Goal: Information Seeking & Learning: Learn about a topic

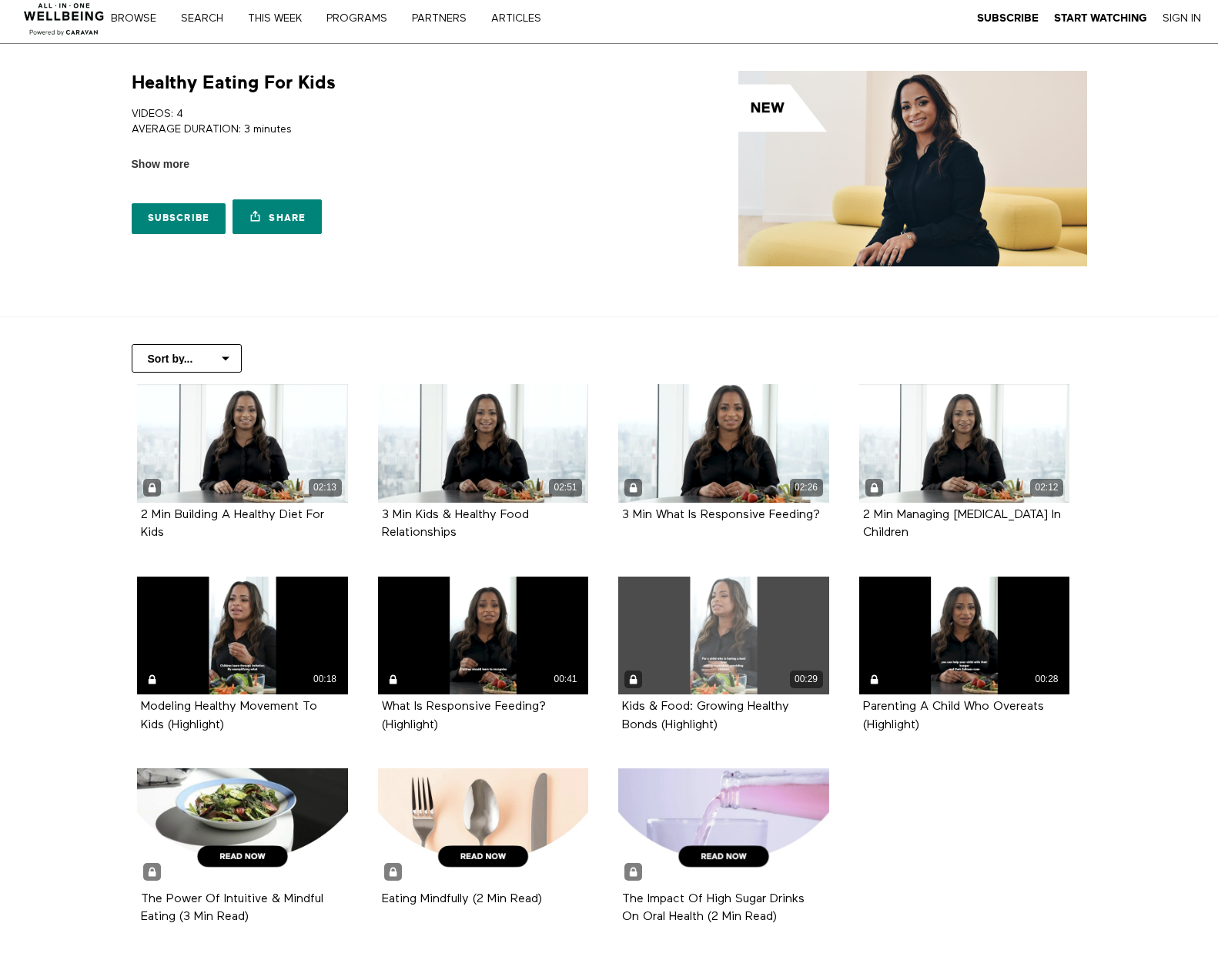
scroll to position [154, 0]
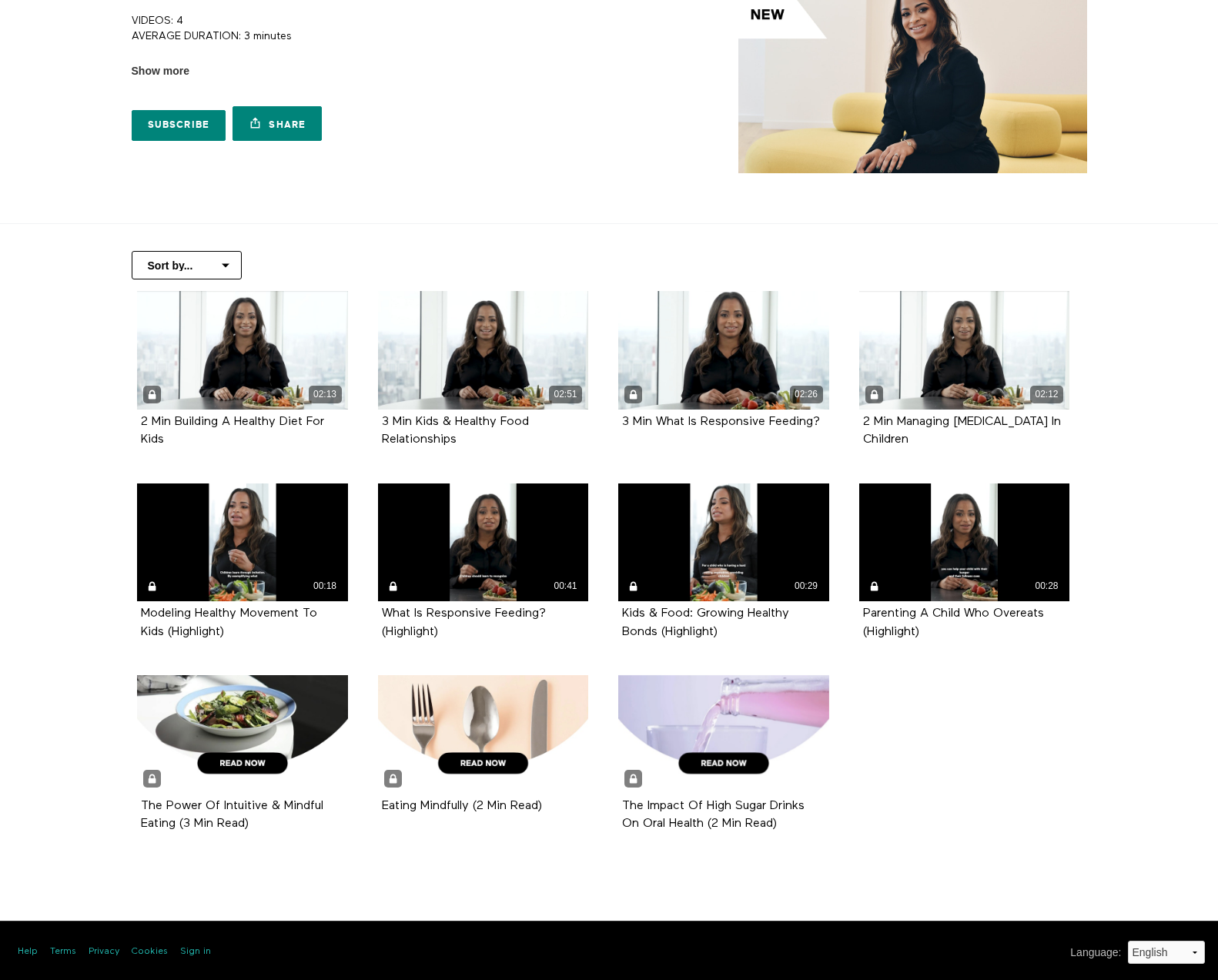
click at [39, 86] on section "Healthy Eating For Kids VIDEOS: 4 AVERAGE DURATION: 3 minutes FUELING GROWING B…" at bounding box center [609, 88] width 1218 height 274
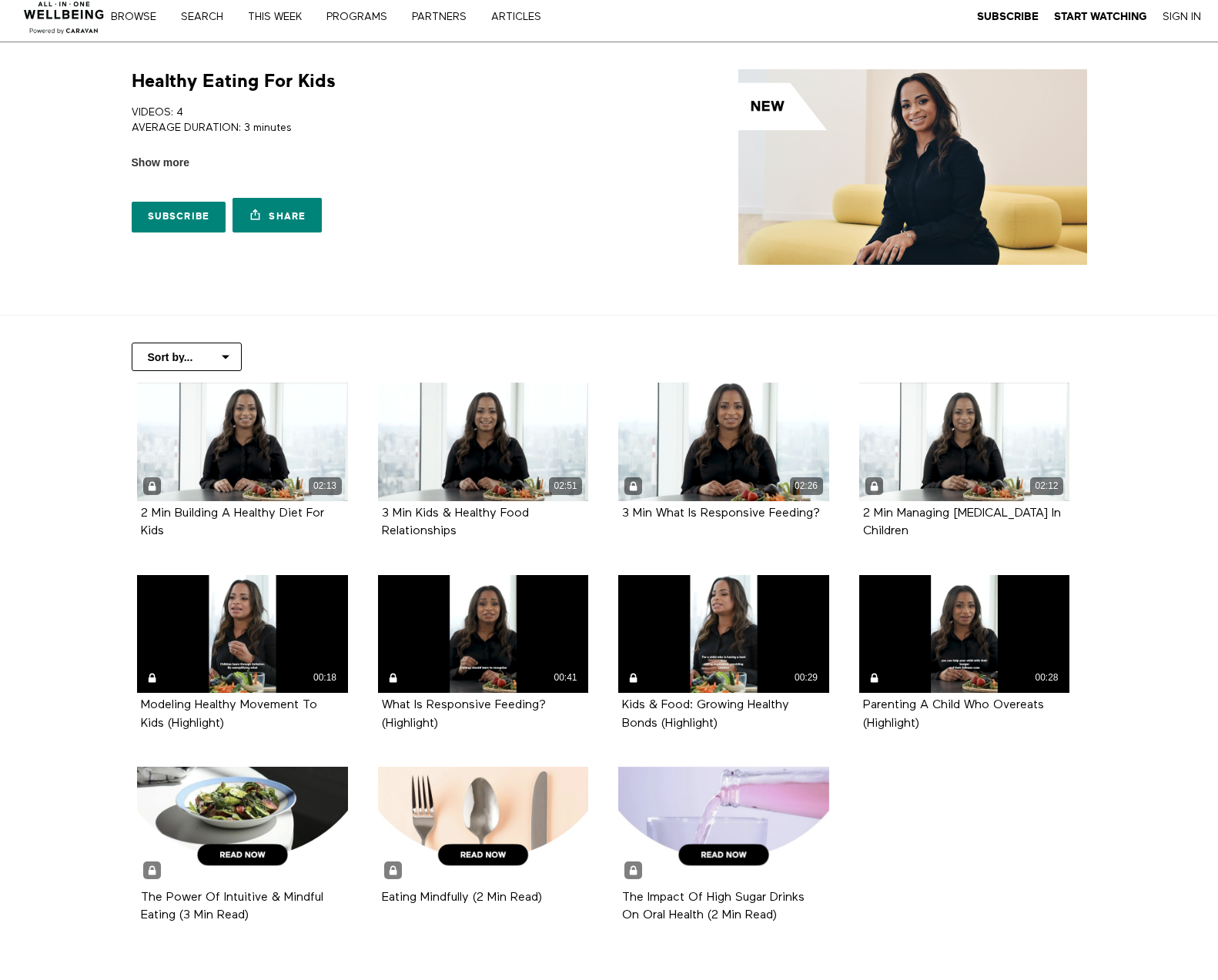
scroll to position [0, 0]
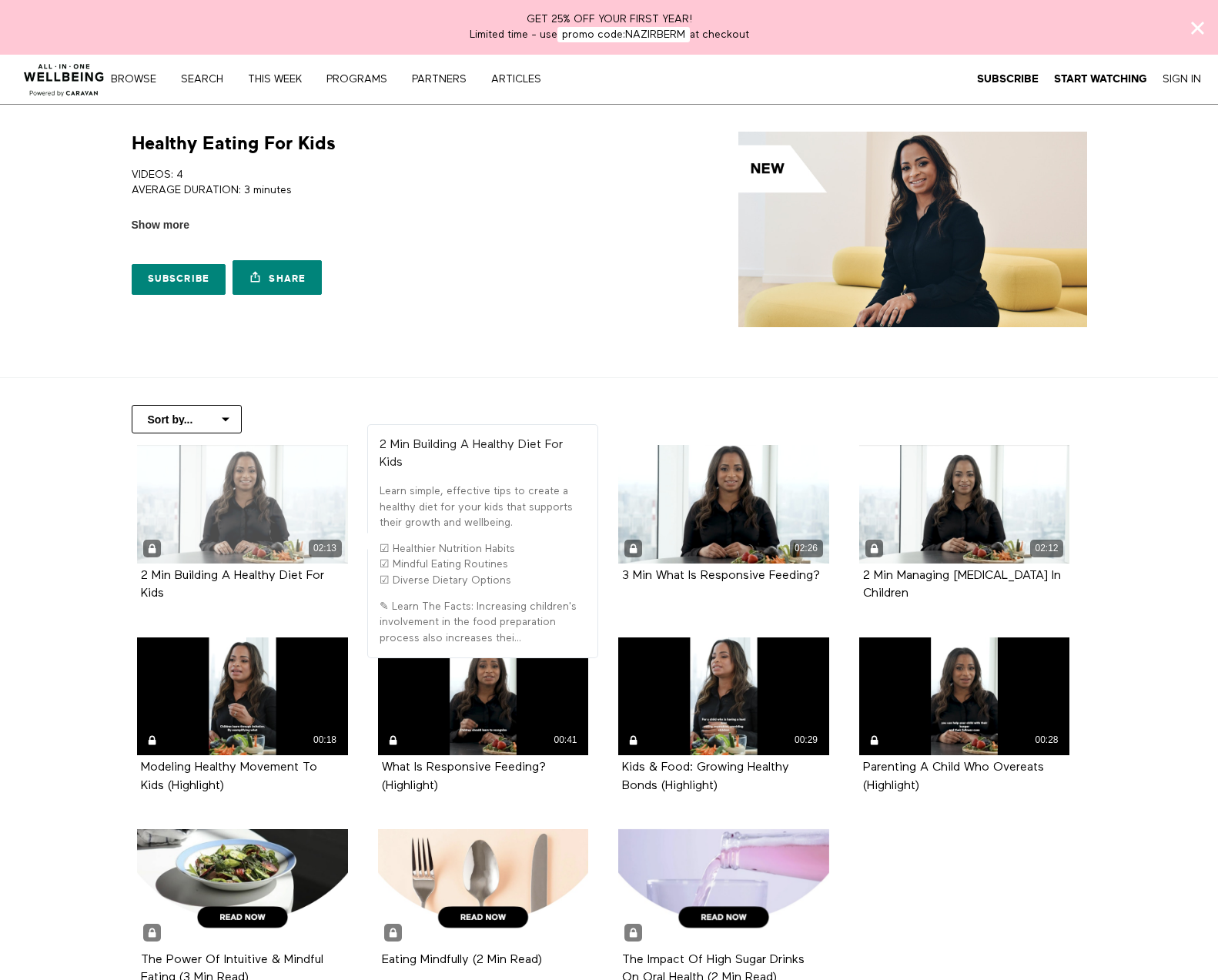
click at [223, 498] on div "02:13" at bounding box center [242, 504] width 211 height 118
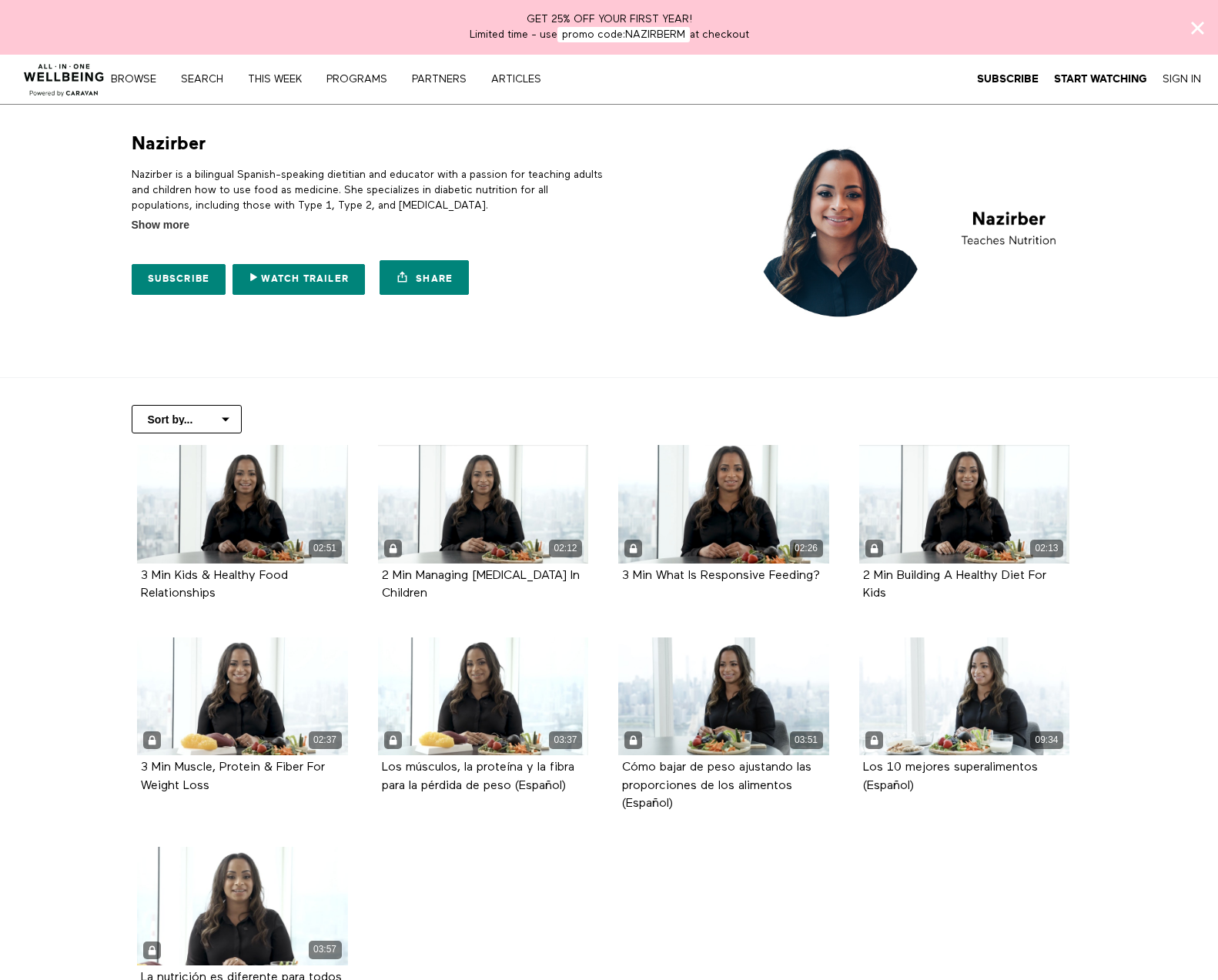
click at [208, 190] on p "Nazirber is a bilingual Spanish-speaking dietitian and educator with a passion …" at bounding box center [368, 190] width 472 height 47
click at [119, 303] on div "Nazirber Nazirber is a bilingual Spanish-speaking dietitian and educator with a…" at bounding box center [609, 230] width 985 height 196
click at [100, 192] on section "Nazirber Nazirber is a bilingual Spanish-speaking dietitian and educator with a…" at bounding box center [609, 242] width 1218 height 274
click at [147, 230] on span "Show more" at bounding box center [161, 225] width 58 height 16
click at [0, 0] on input "Show more Show less" at bounding box center [0, 0] width 0 height 0
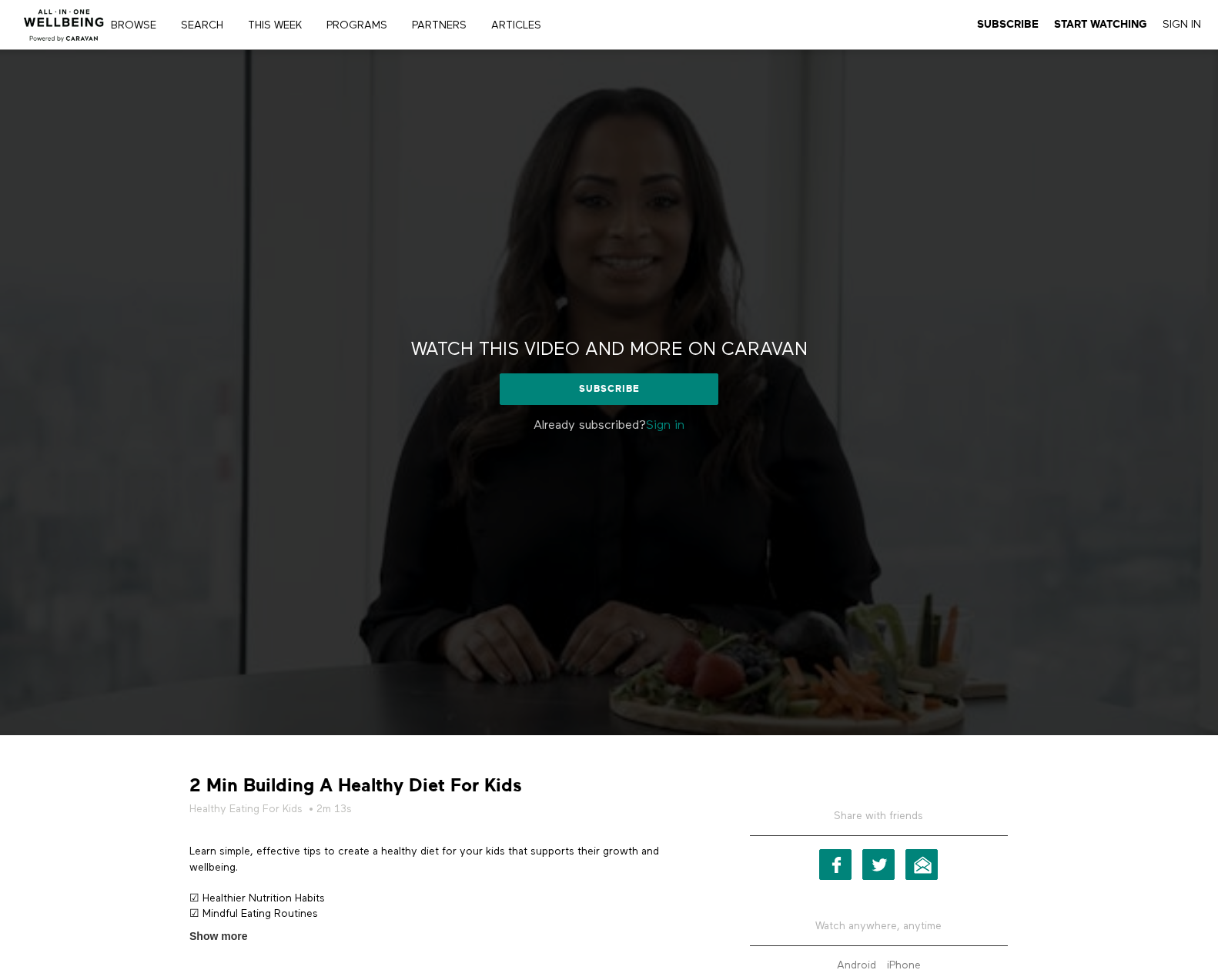
click at [553, 238] on div "Watch this video and more on CARAVAN Watch this video and more on CARAVAN Subsc…" at bounding box center [609, 393] width 1218 height 685
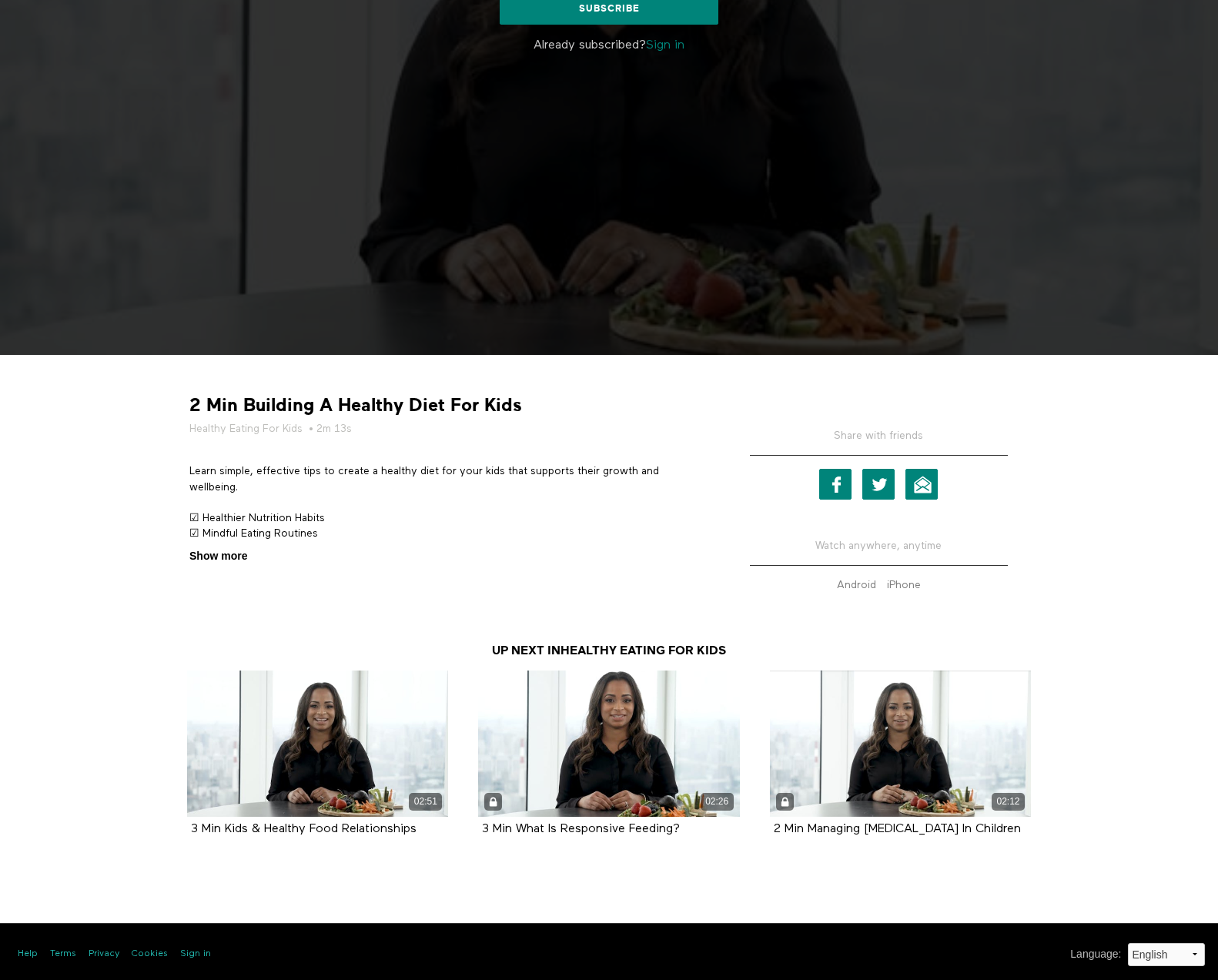
scroll to position [386, 0]
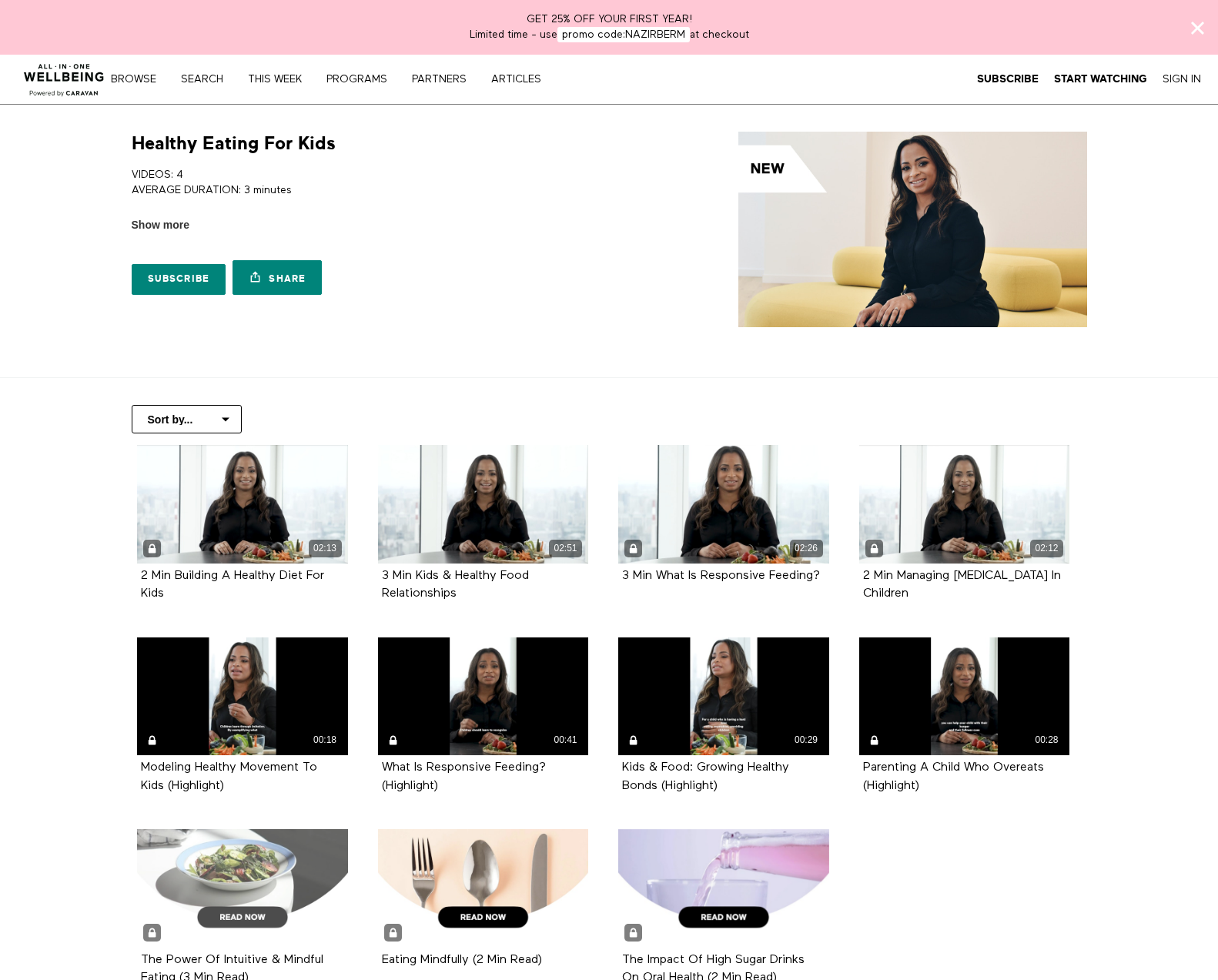
click at [204, 858] on div at bounding box center [242, 889] width 211 height 118
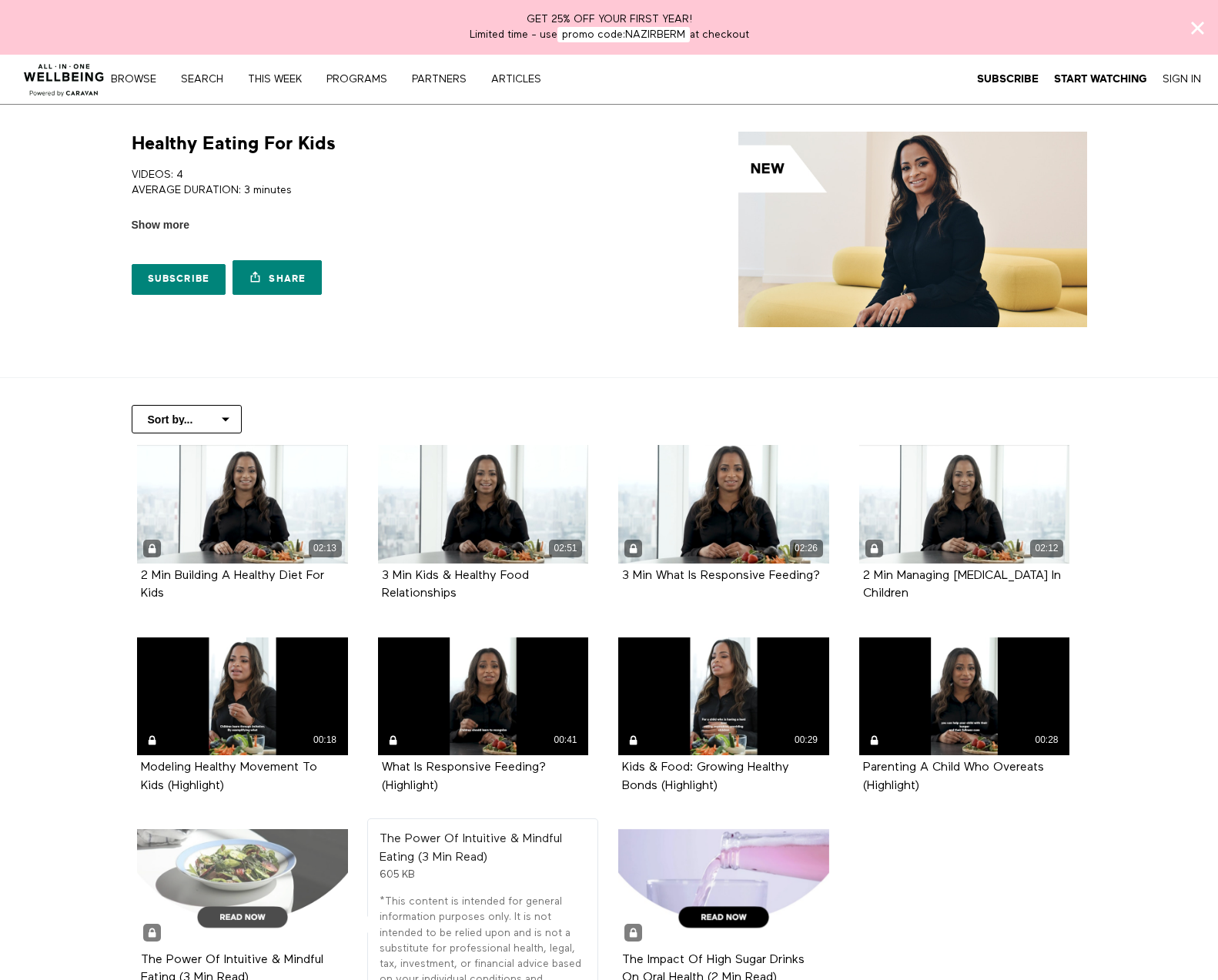
click at [232, 912] on div at bounding box center [242, 889] width 211 height 118
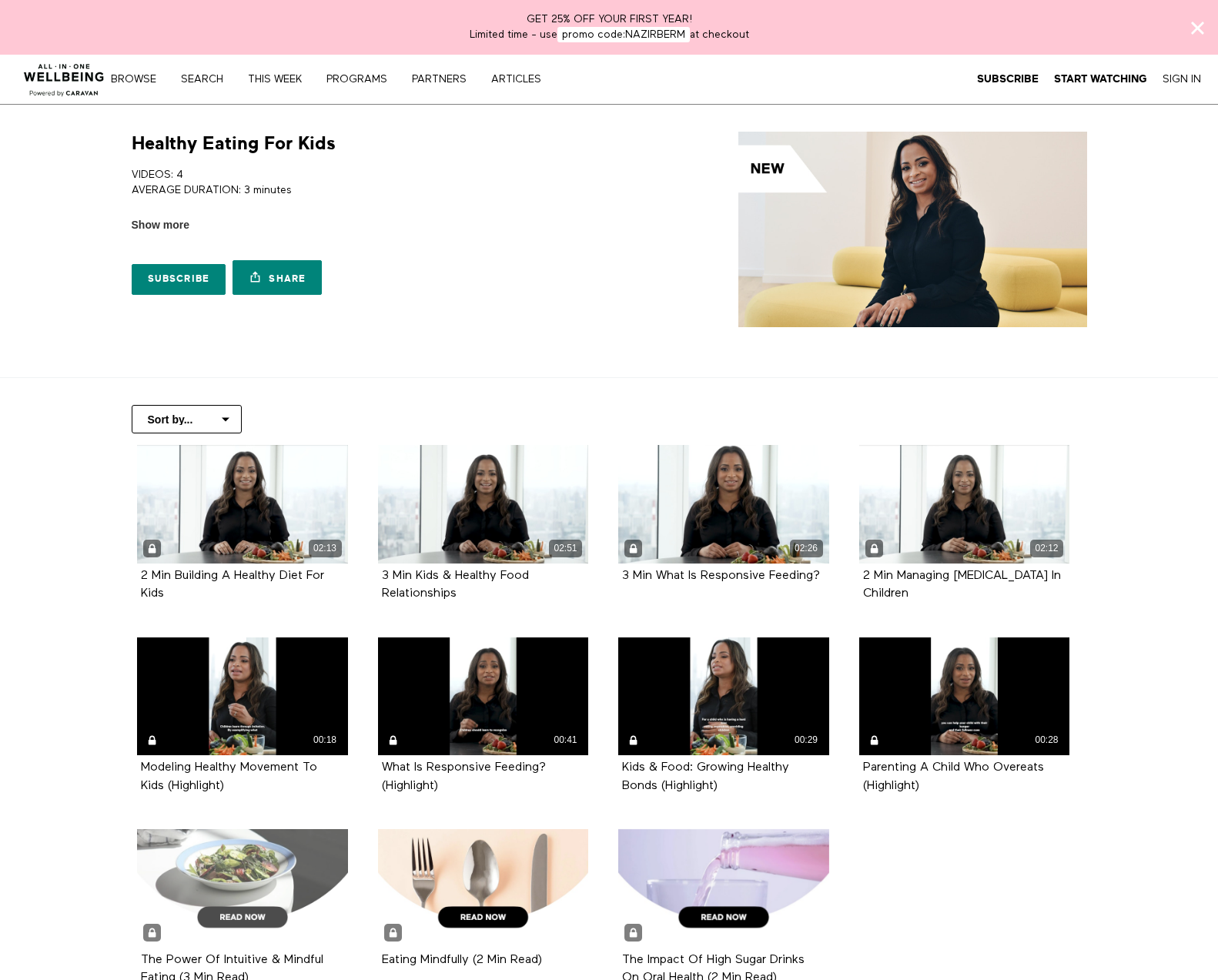
click at [286, 873] on div at bounding box center [242, 889] width 211 height 118
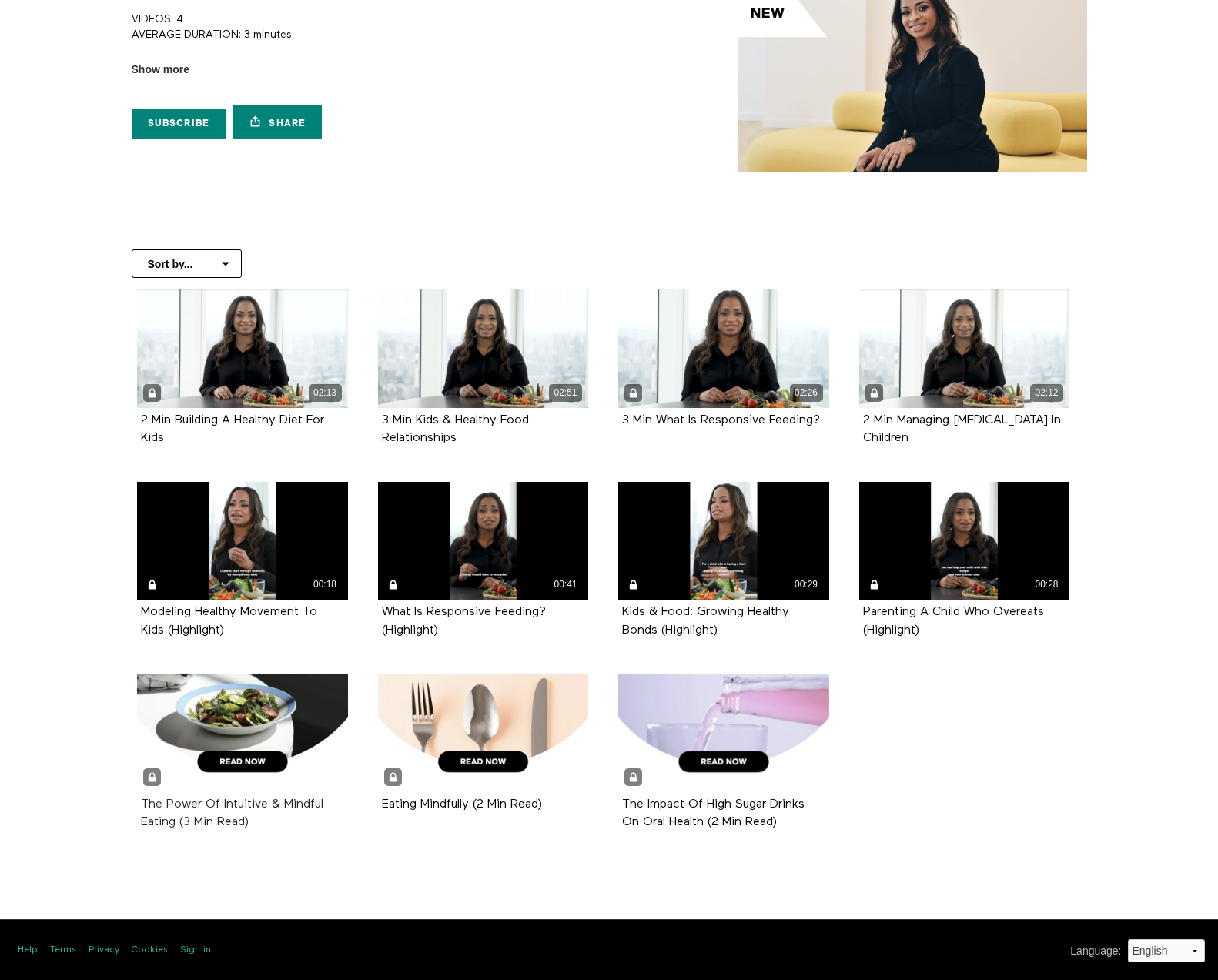
scroll to position [157, 0]
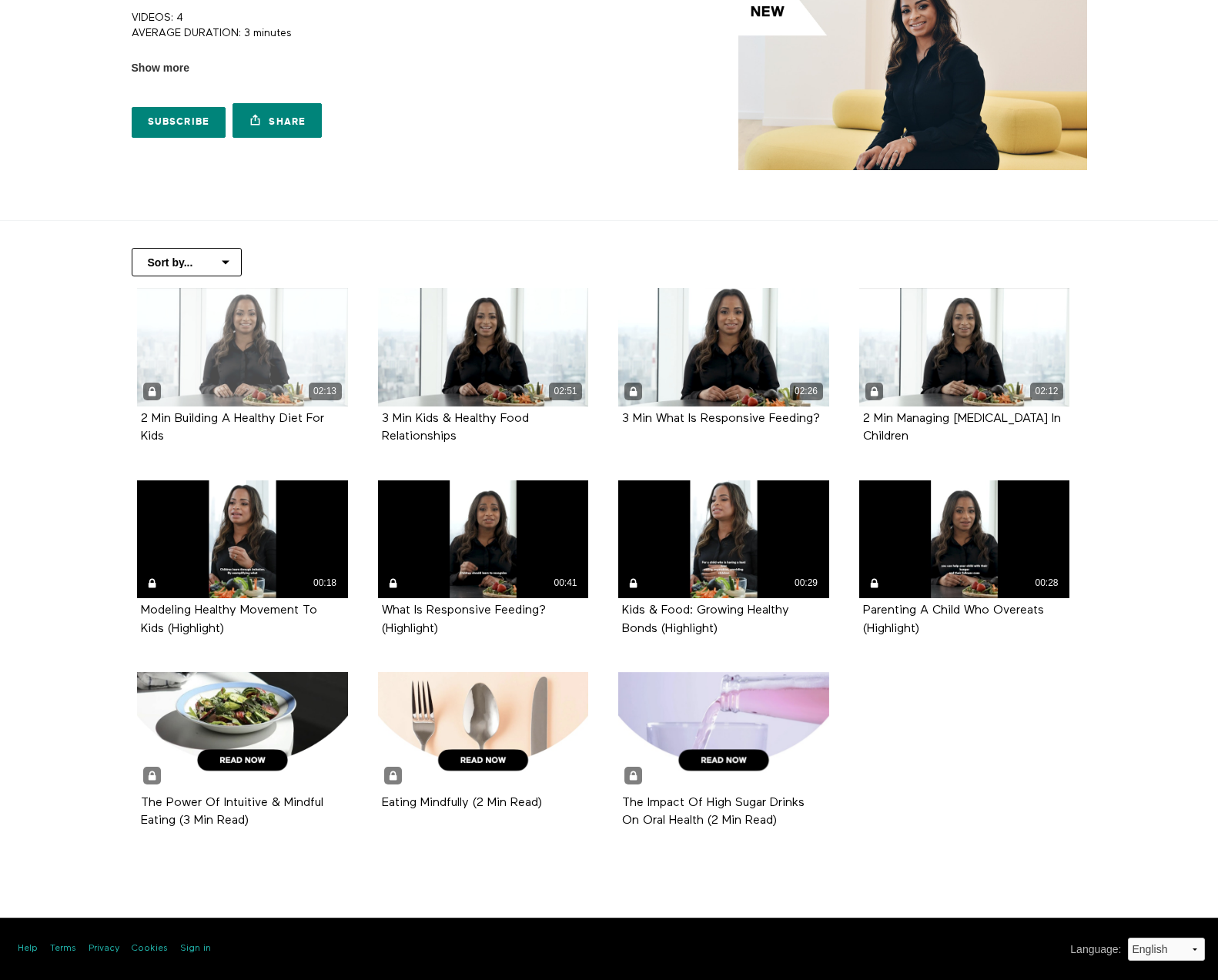
click at [240, 381] on div "02:13" at bounding box center [242, 347] width 211 height 118
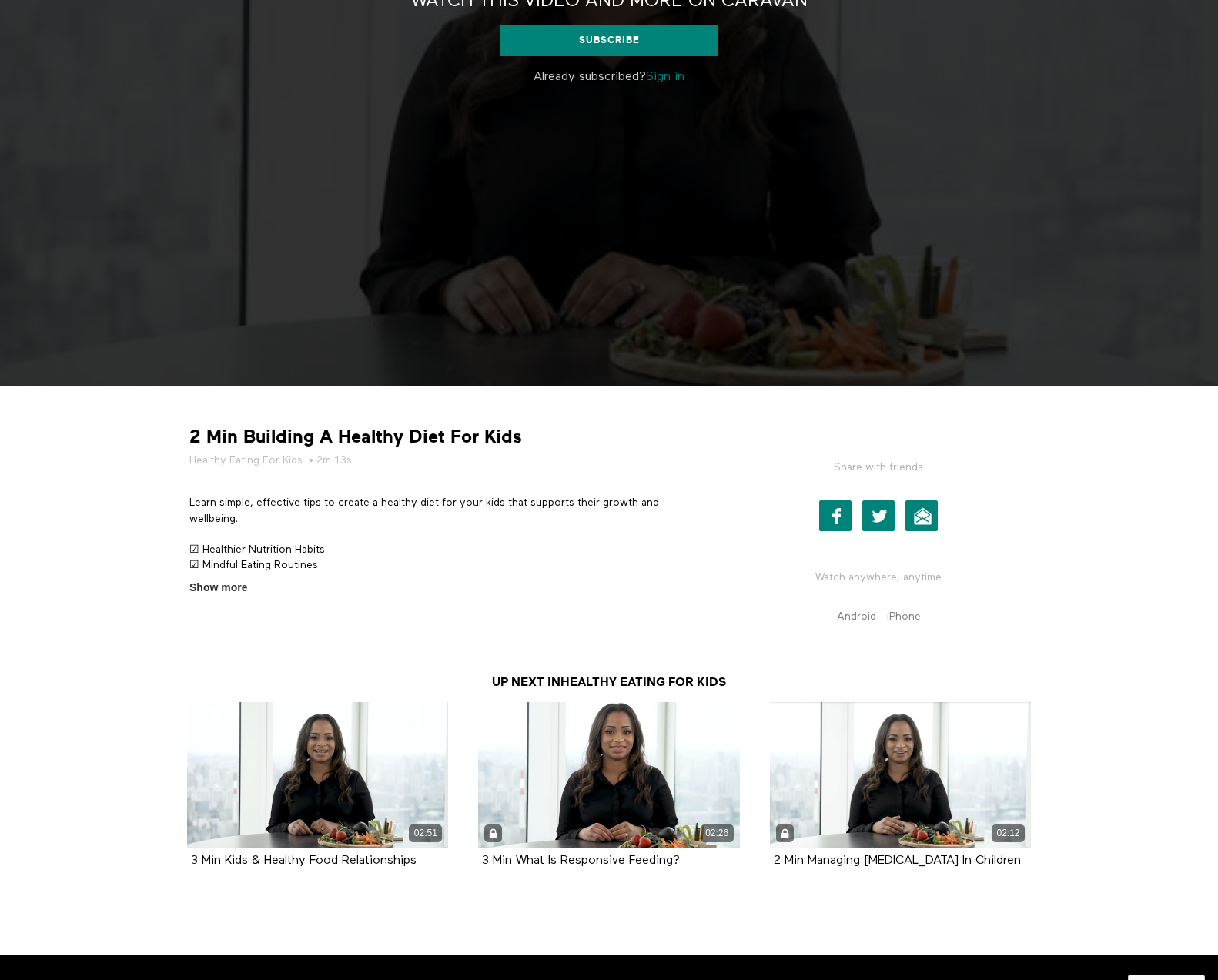
scroll to position [386, 0]
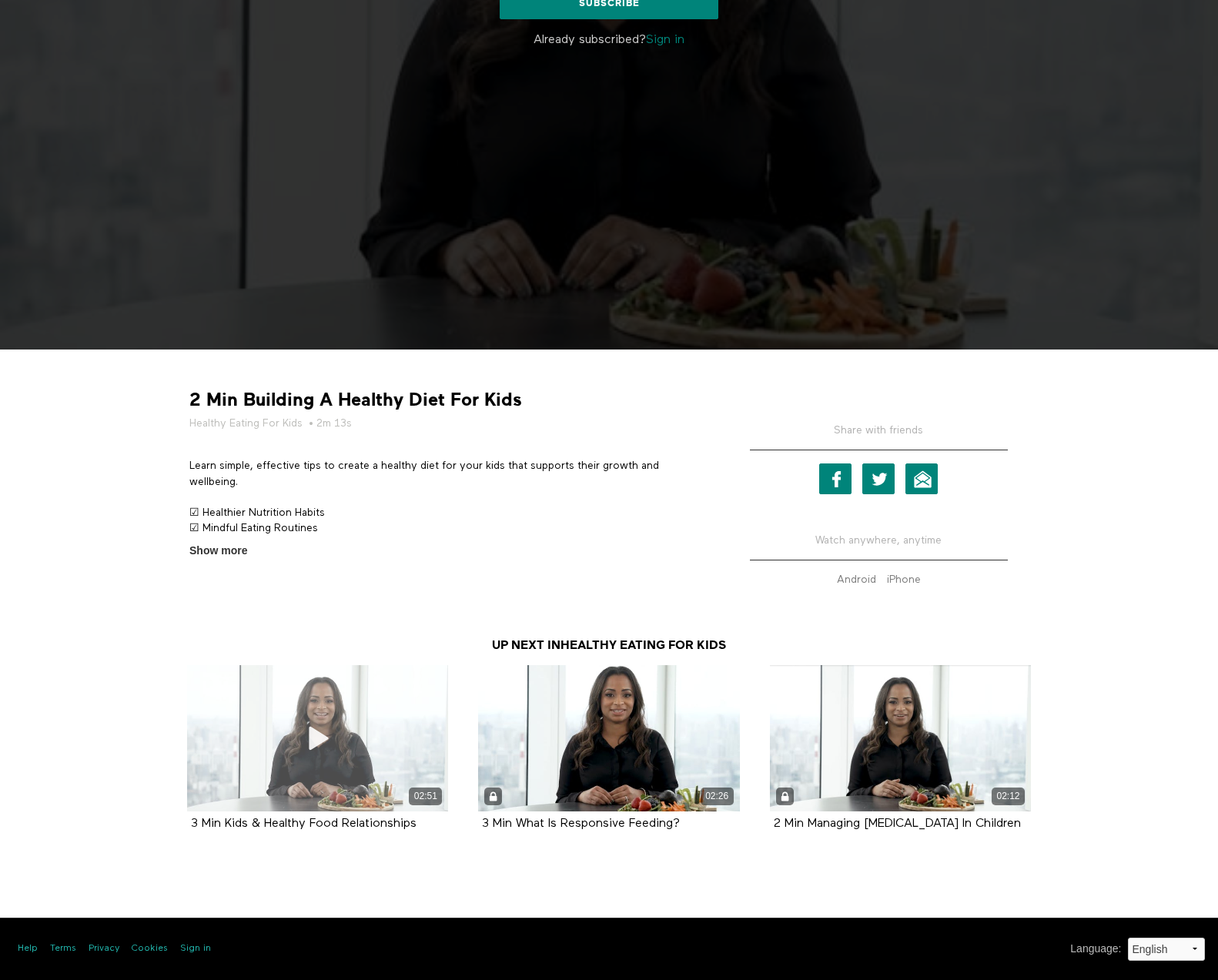
click at [287, 750] on div "02:51" at bounding box center [317, 739] width 261 height 147
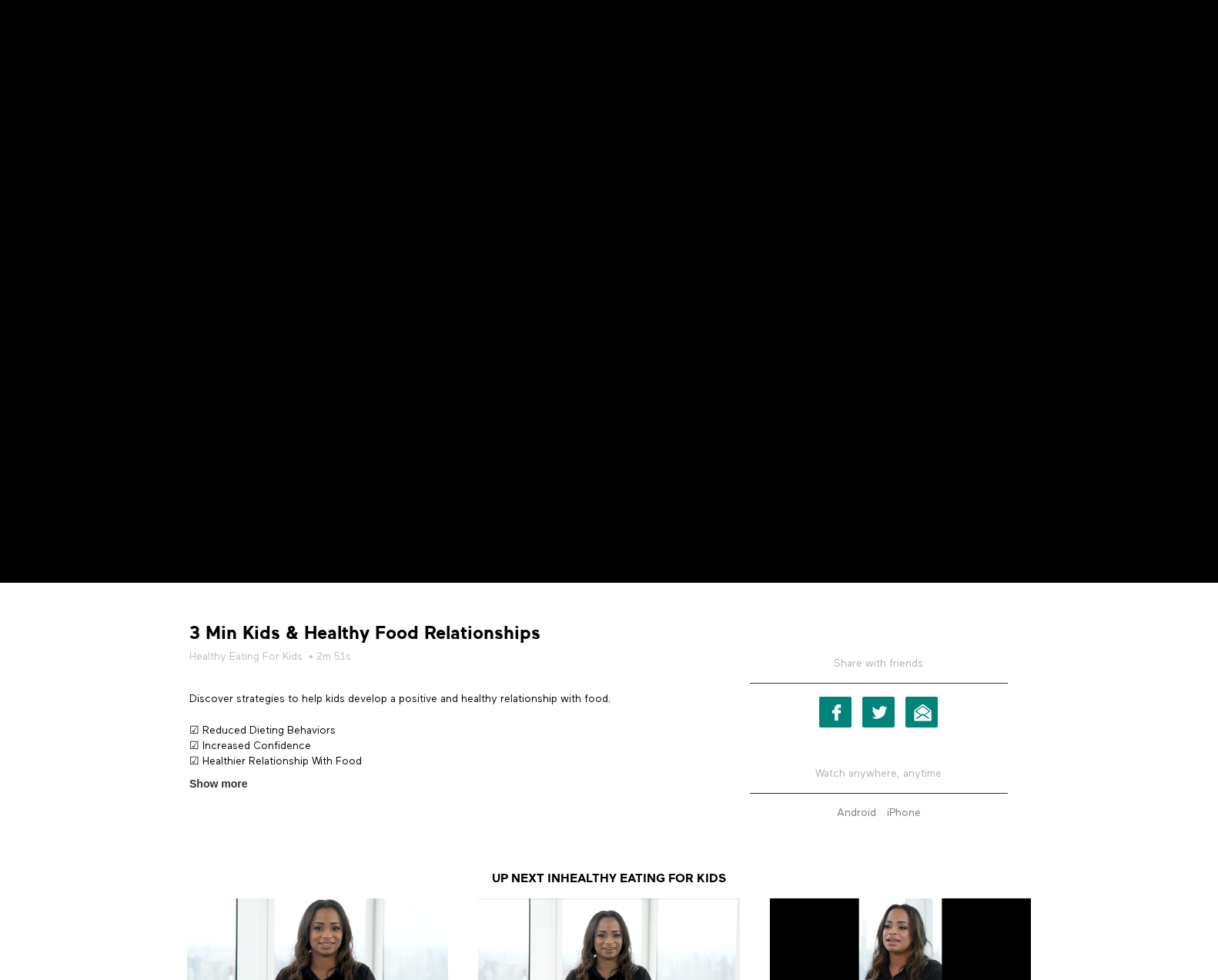
scroll to position [154, 0]
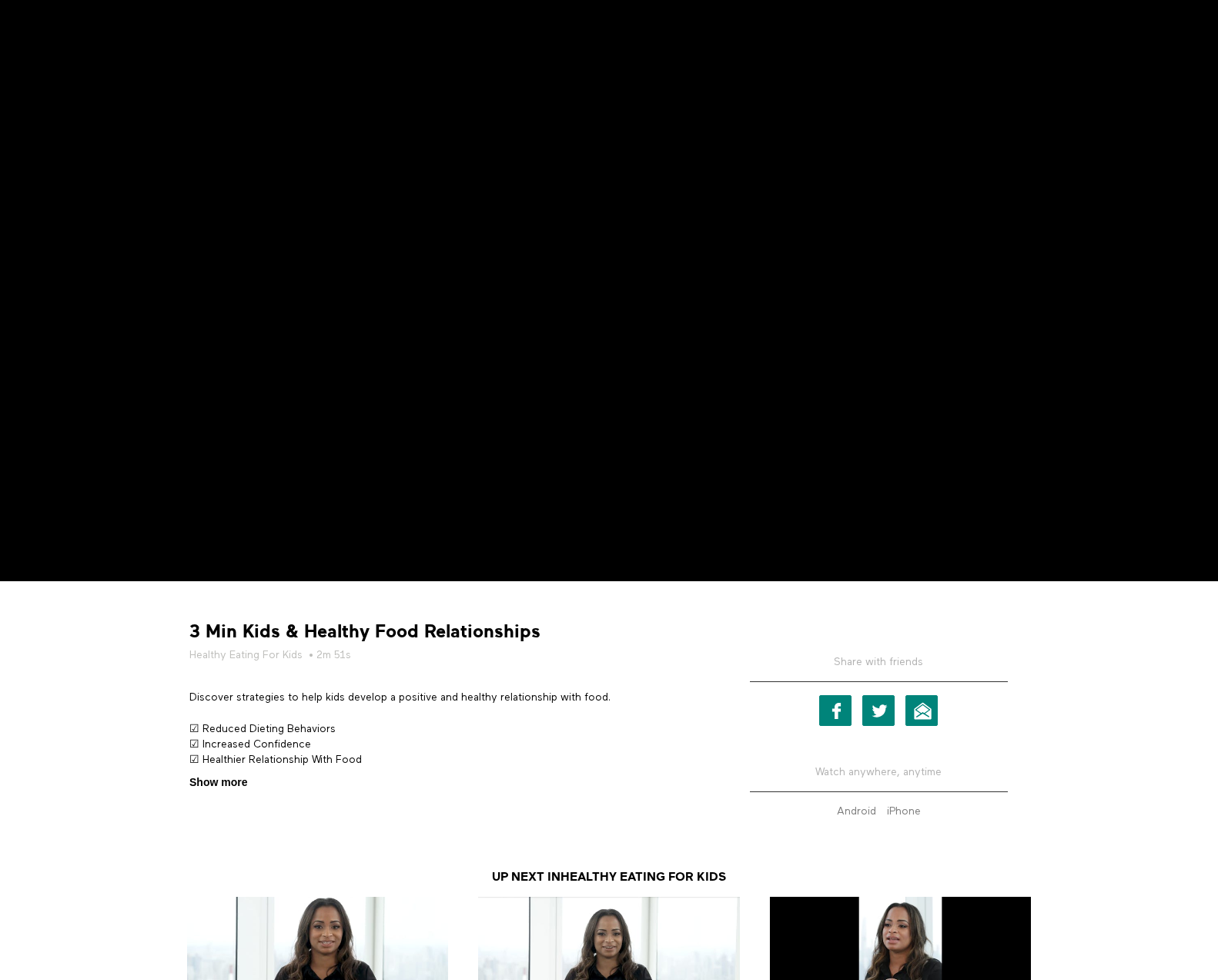
click at [231, 785] on span "Show more" at bounding box center [218, 782] width 58 height 16
click at [0, 0] on input "Show more Show less" at bounding box center [0, 0] width 0 height 0
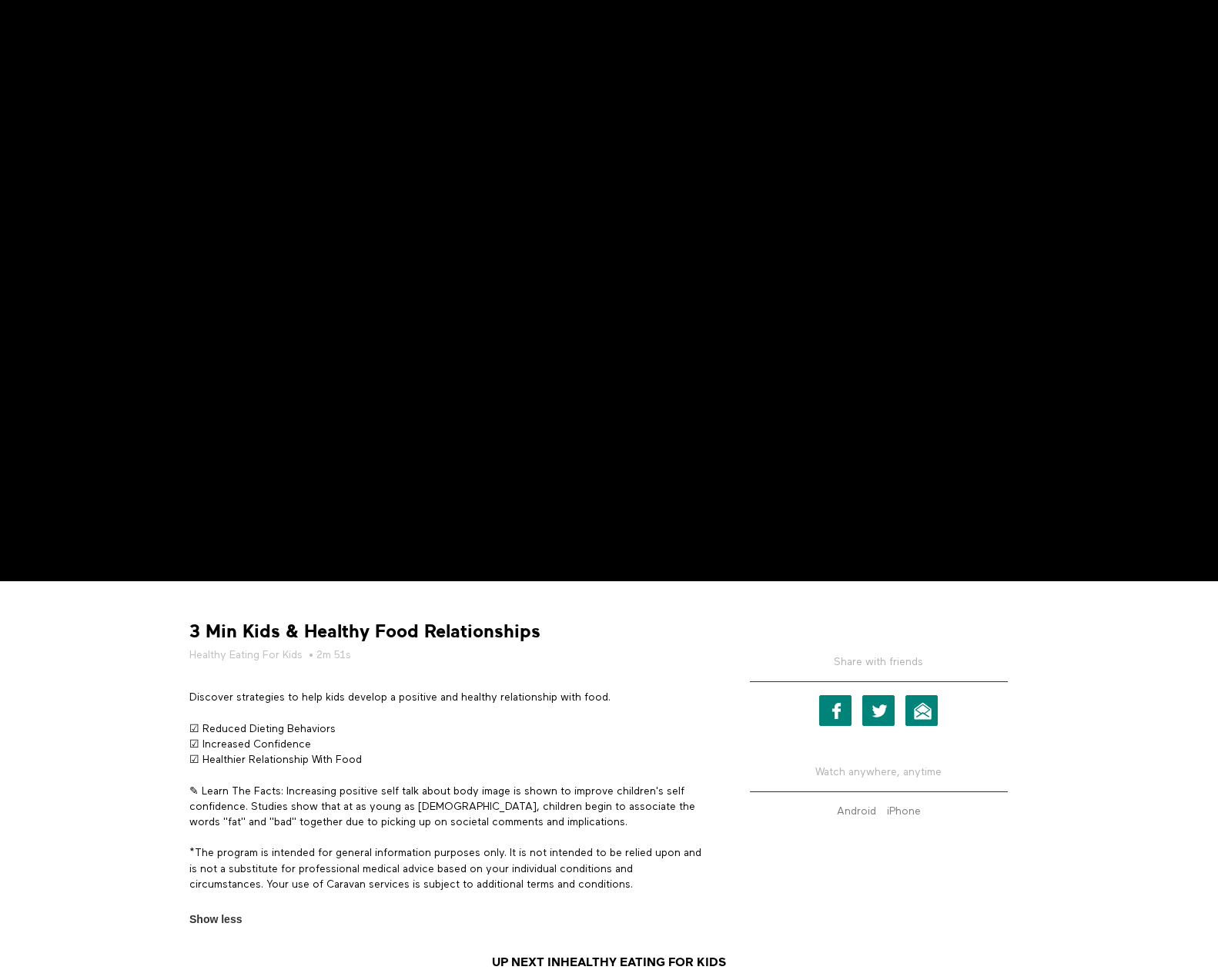
scroll to position [231, 0]
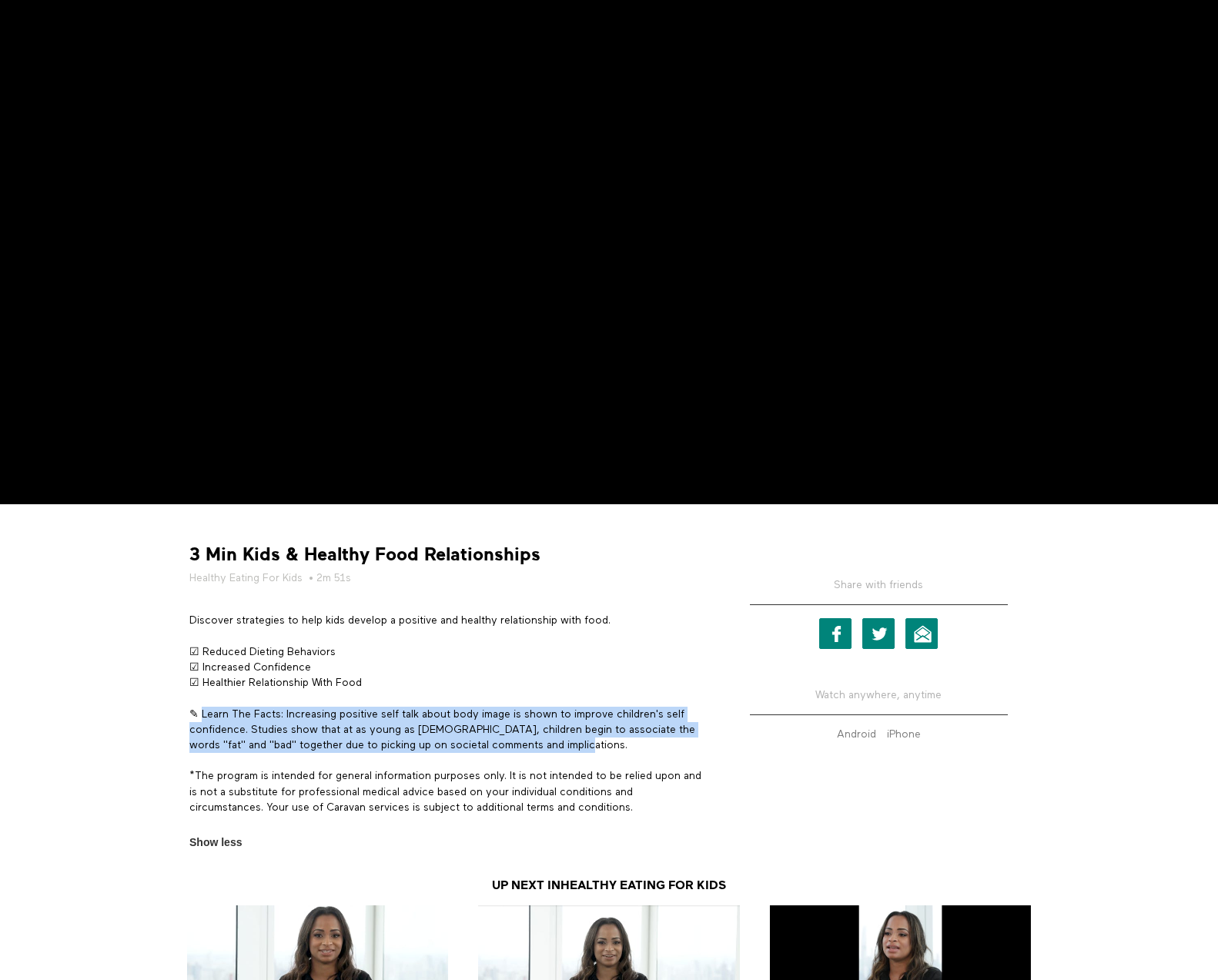
drag, startPoint x: 587, startPoint y: 747, endPoint x: 207, endPoint y: 712, distance: 381.6
click at [207, 712] on p "✎ Learn The Facts: Increasing positive self talk about body image is shown to i…" at bounding box center [447, 729] width 515 height 47
copy p "Learn The Facts: Increasing positive self talk about body image is shown to imp…"
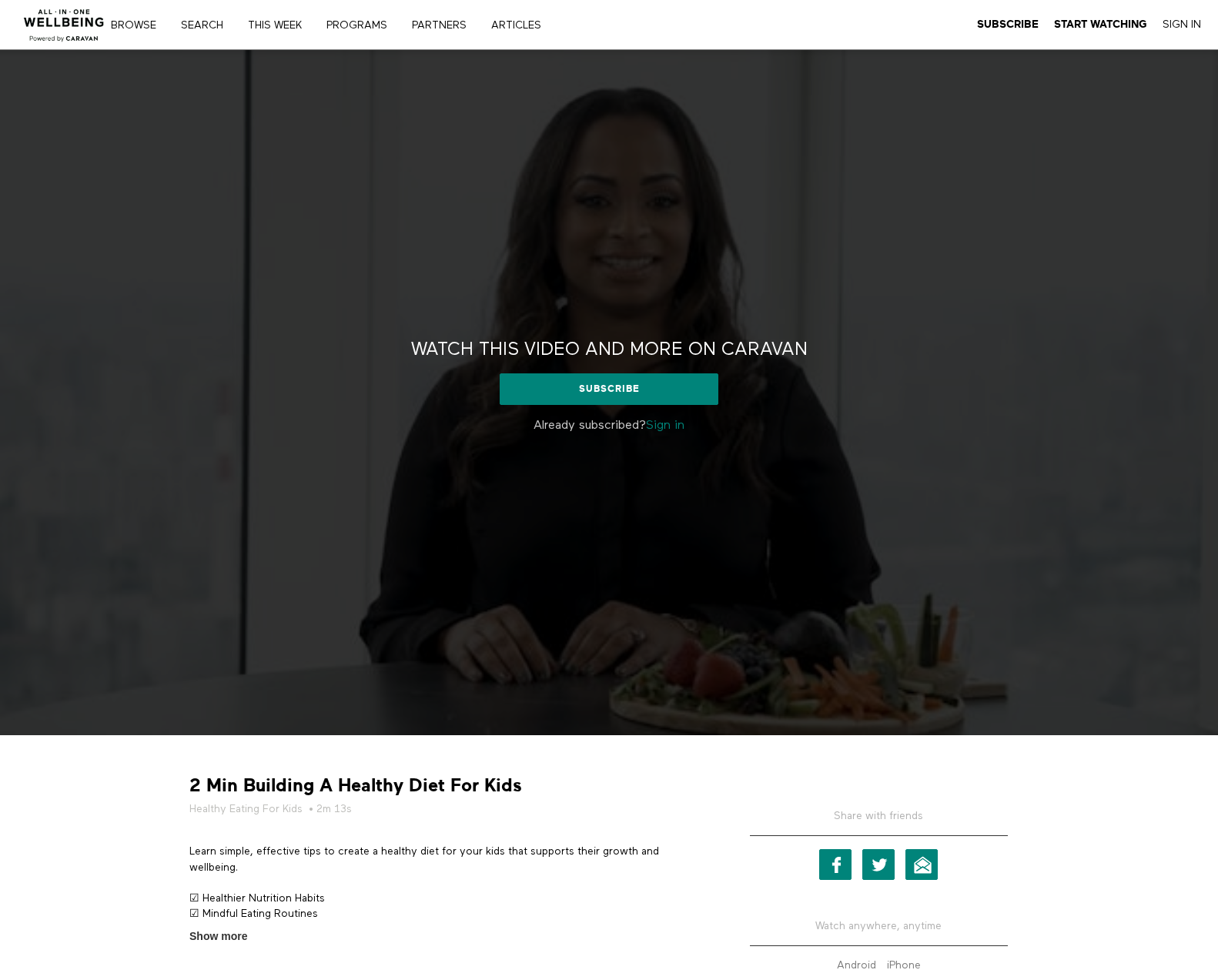
scroll to position [386, 0]
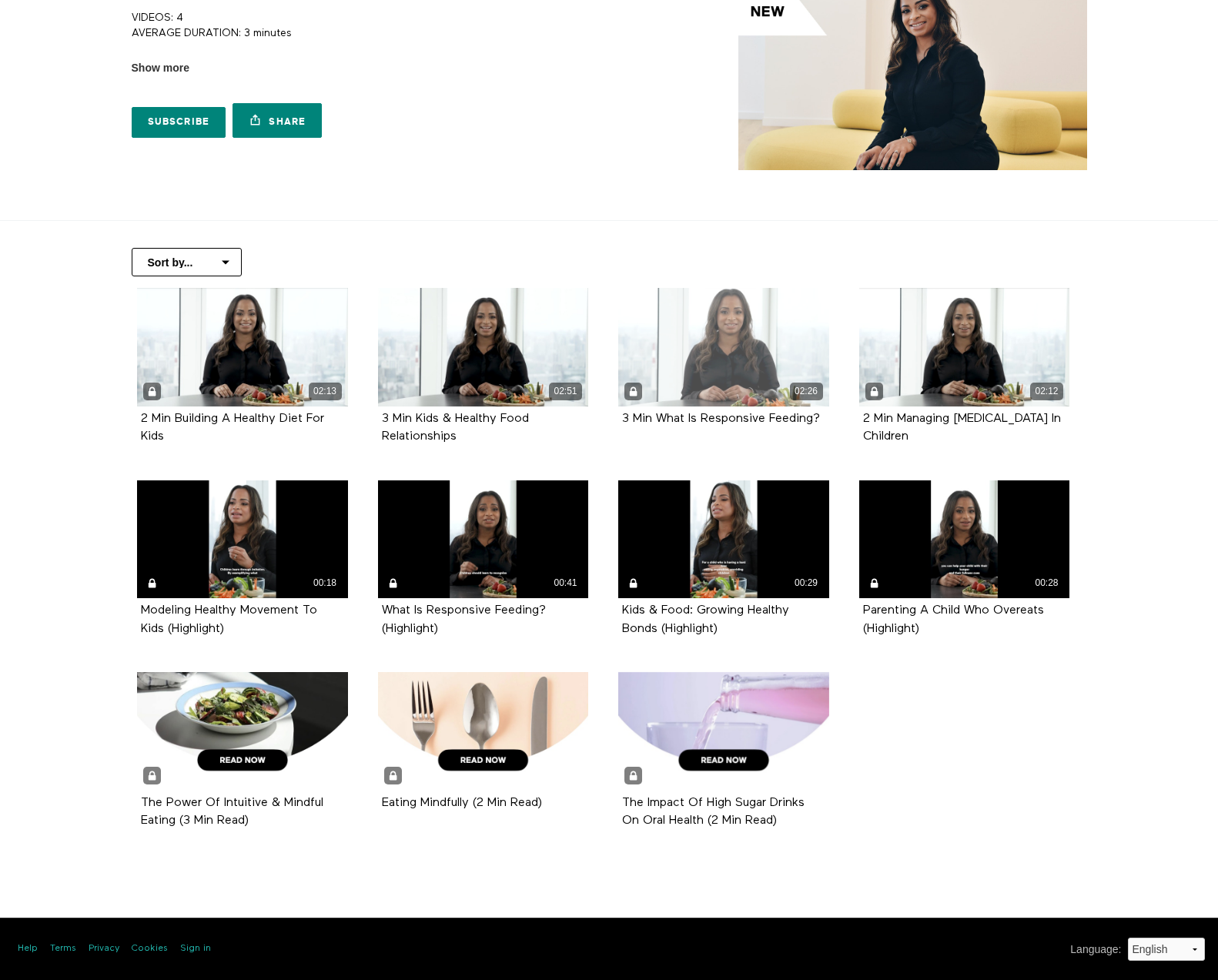
scroll to position [157, 0]
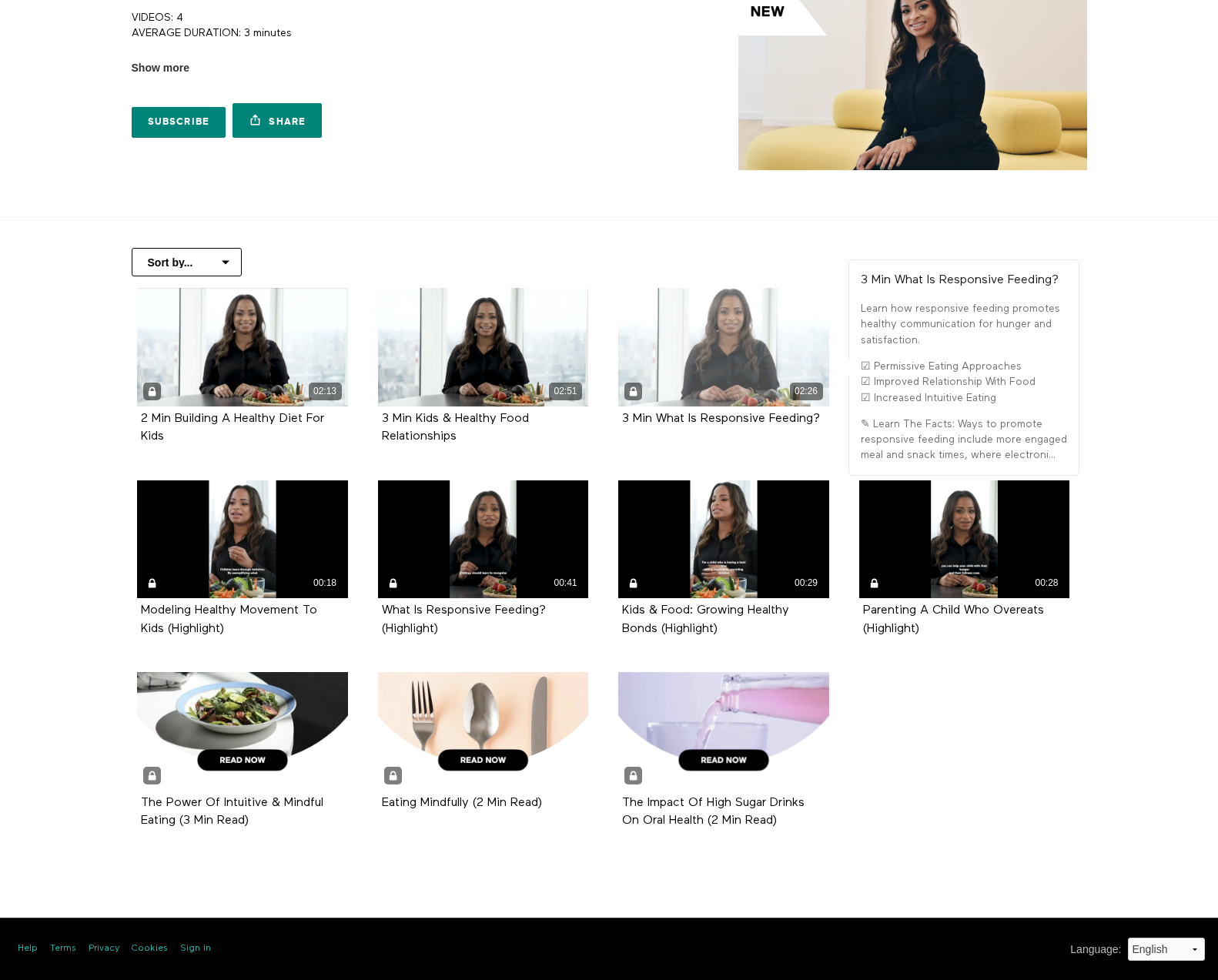
click at [717, 350] on div "02:26" at bounding box center [723, 347] width 211 height 118
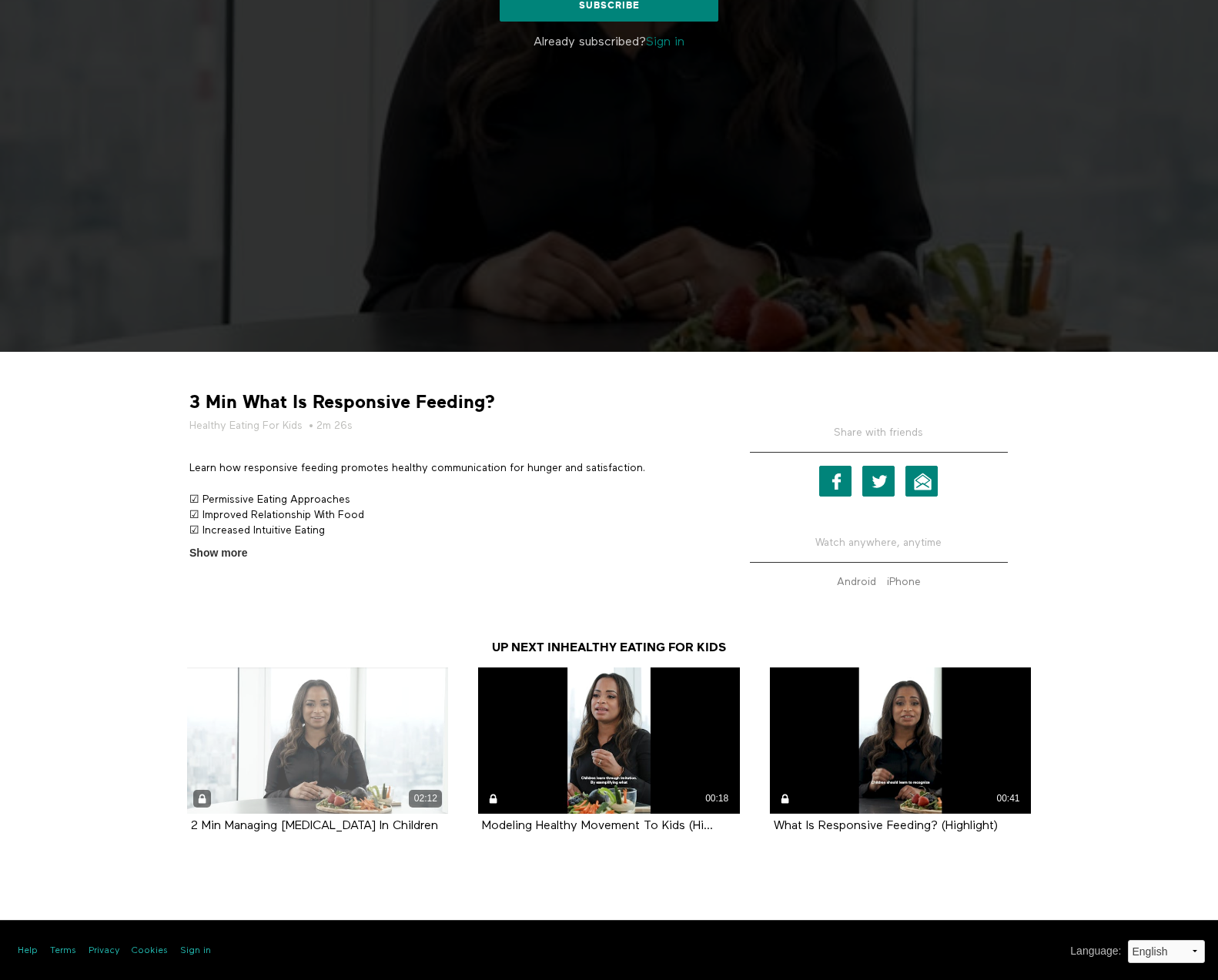
scroll to position [385, 0]
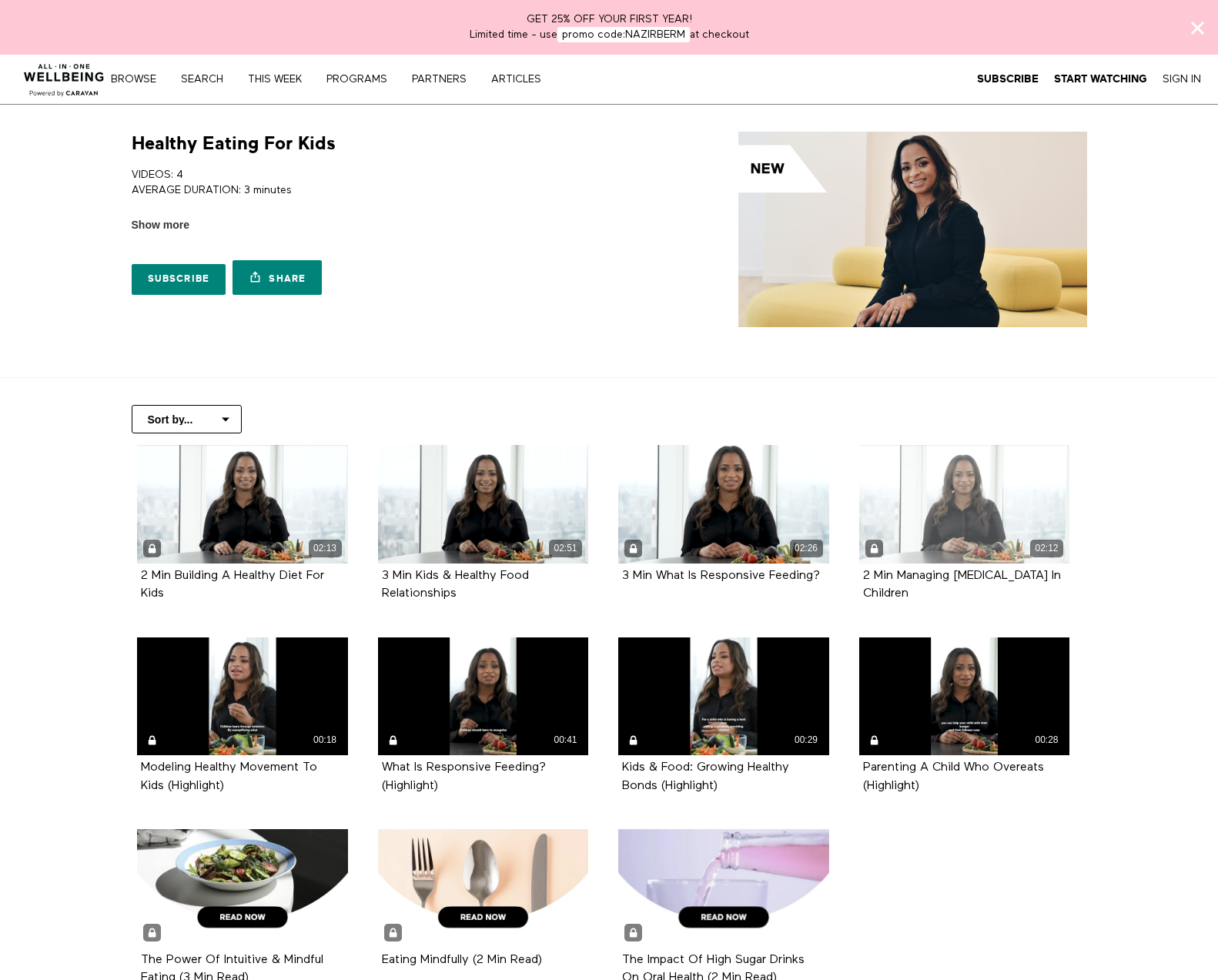
scroll to position [157, 0]
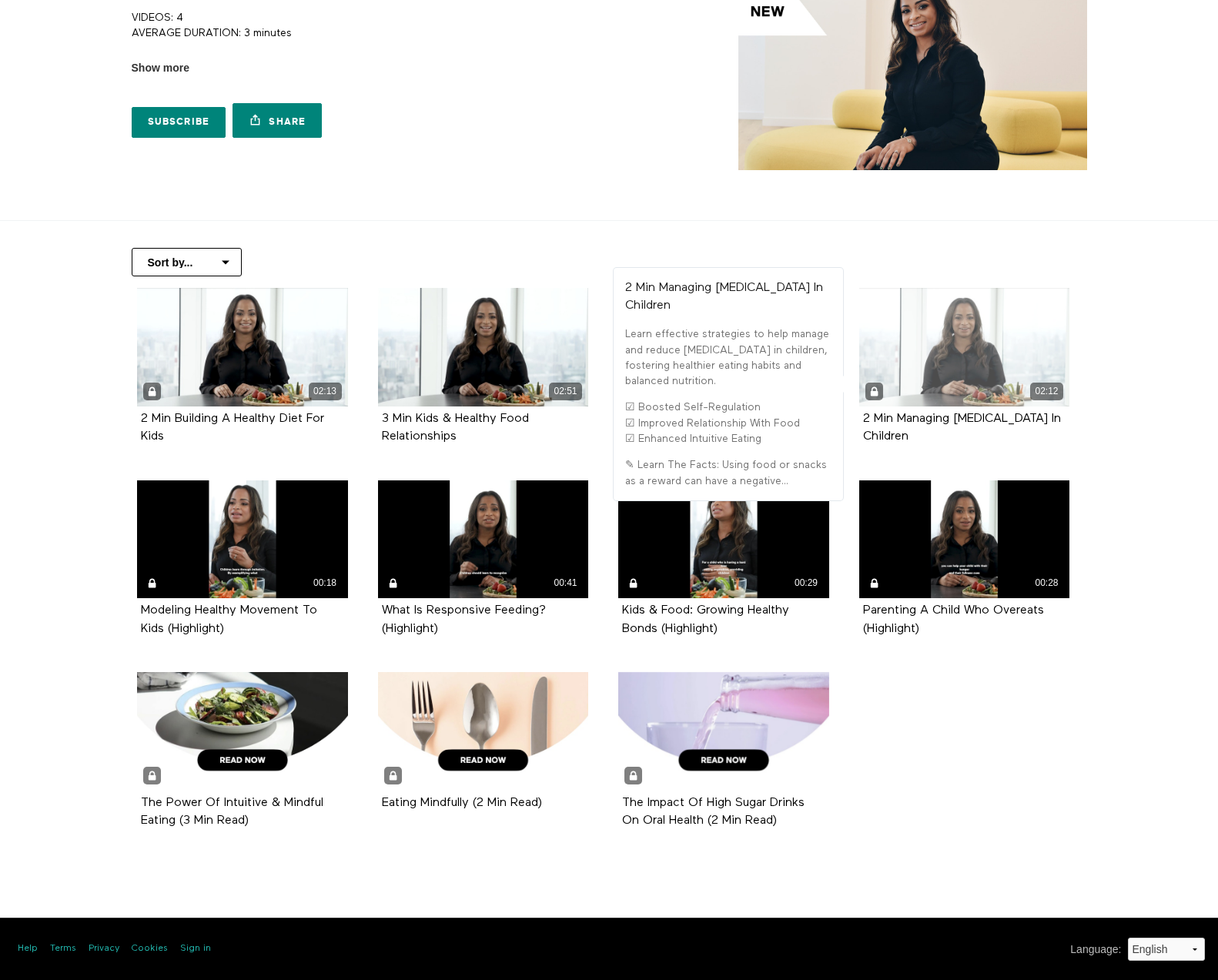
click at [956, 362] on div "02:12" at bounding box center [964, 347] width 211 height 118
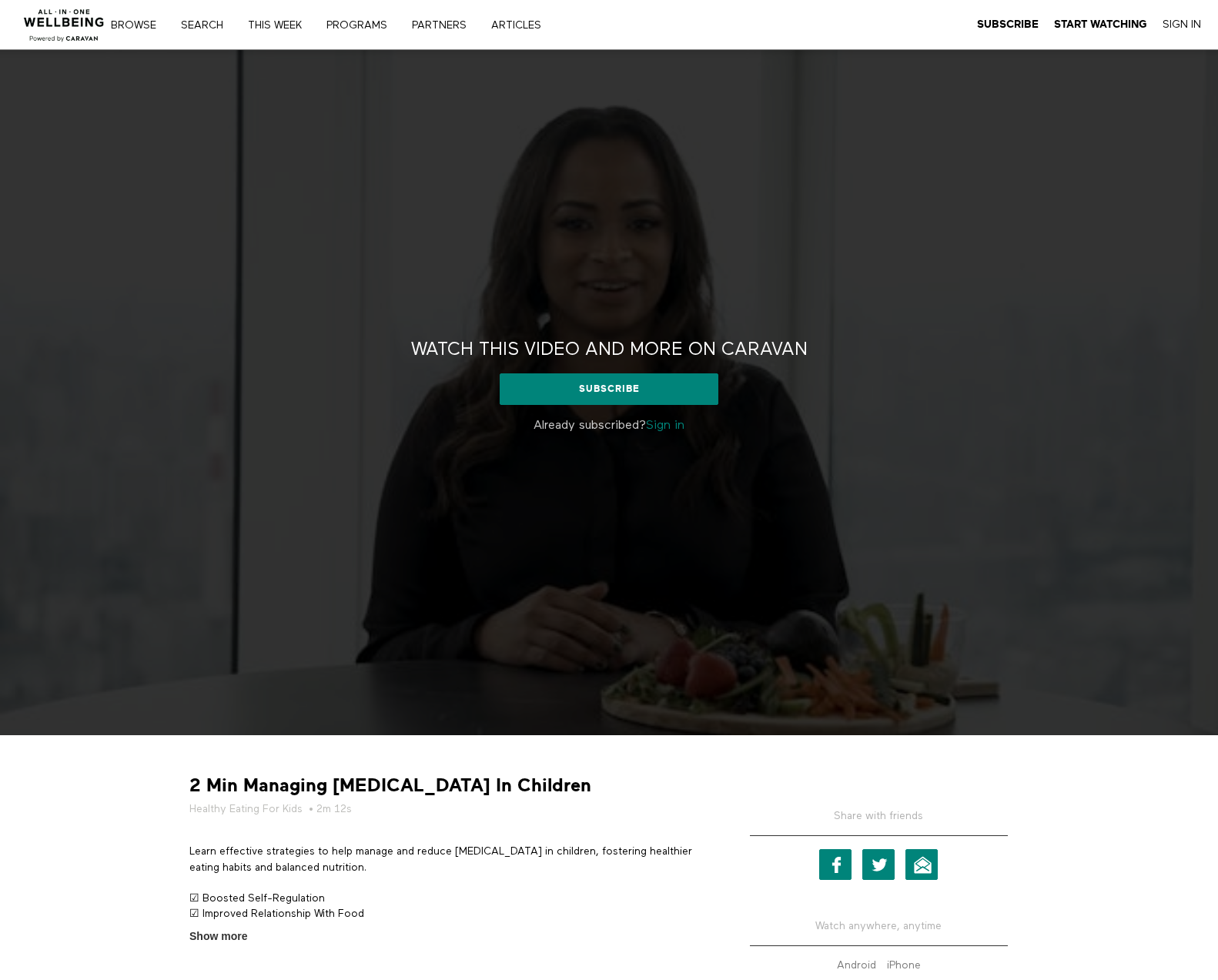
scroll to position [385, 0]
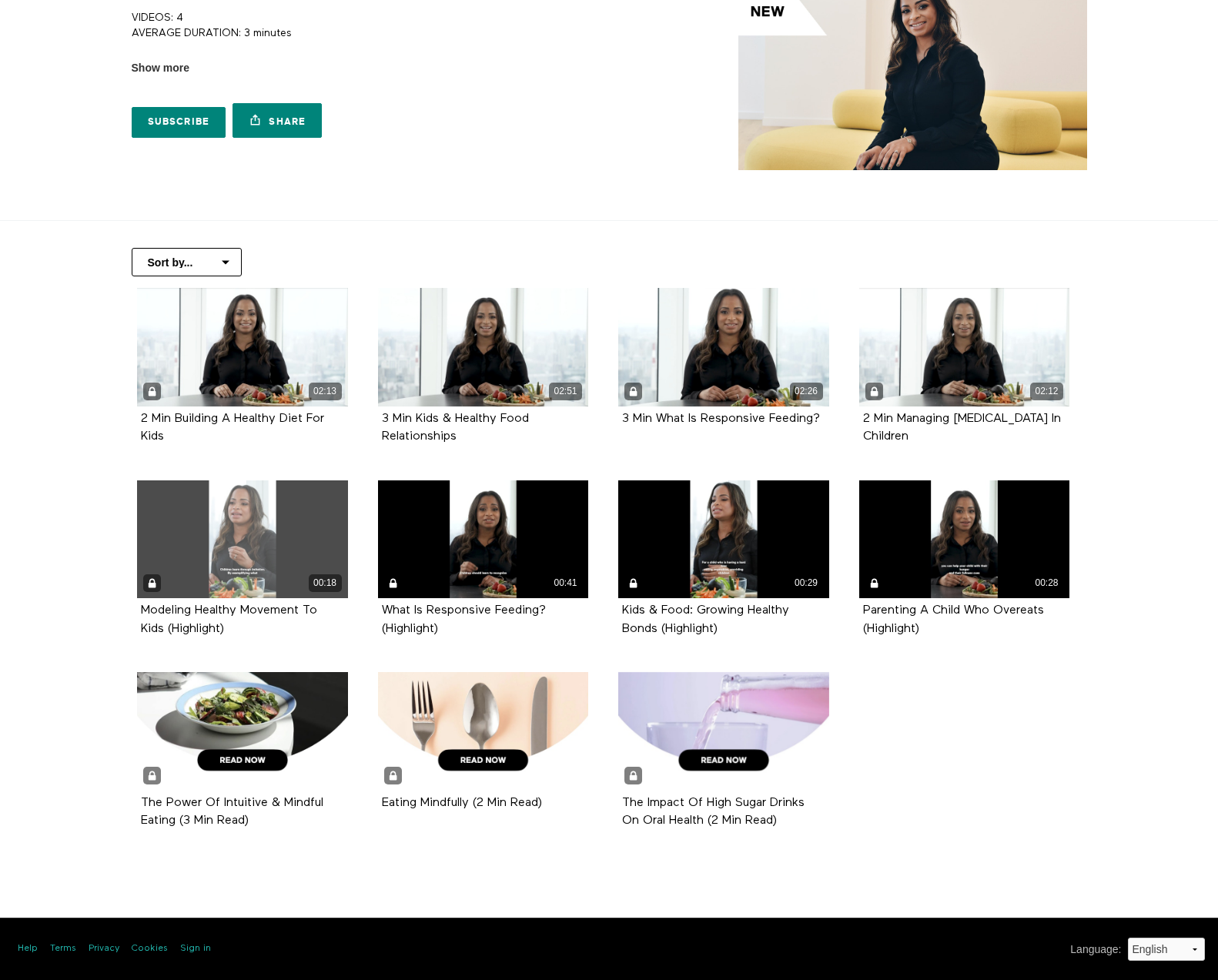
scroll to position [157, 0]
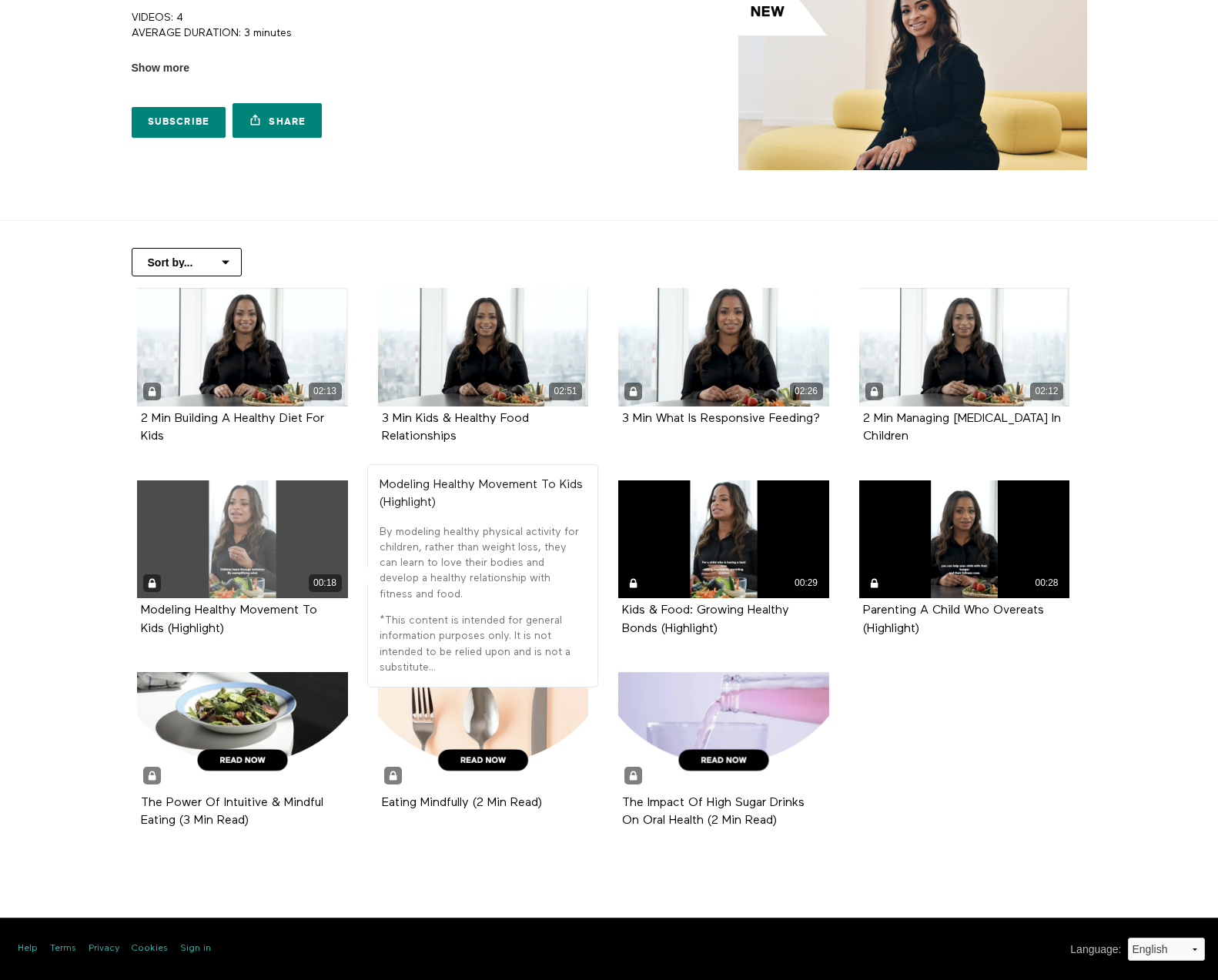
click at [240, 559] on div "00:18" at bounding box center [242, 540] width 211 height 118
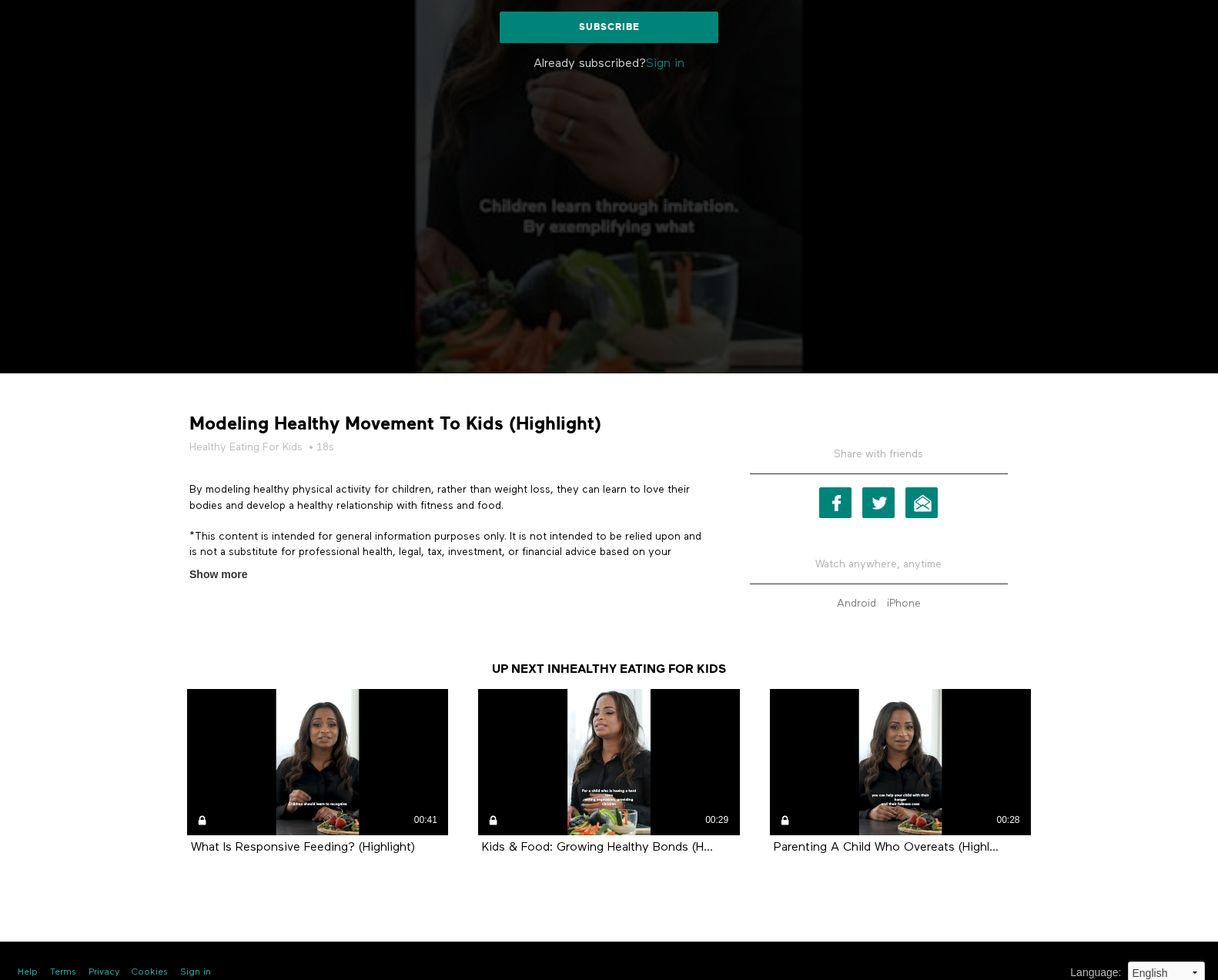
scroll to position [385, 0]
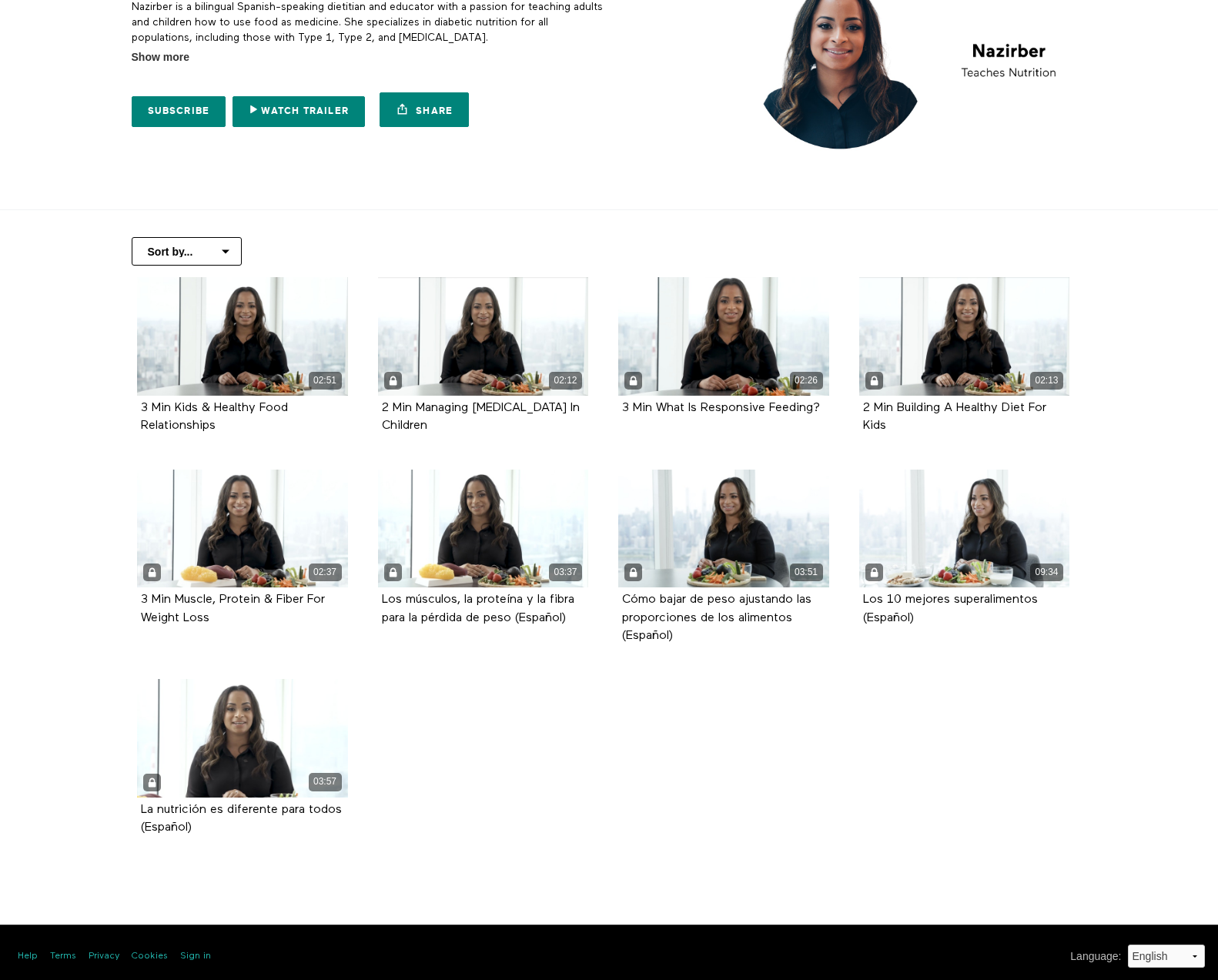
scroll to position [174, 0]
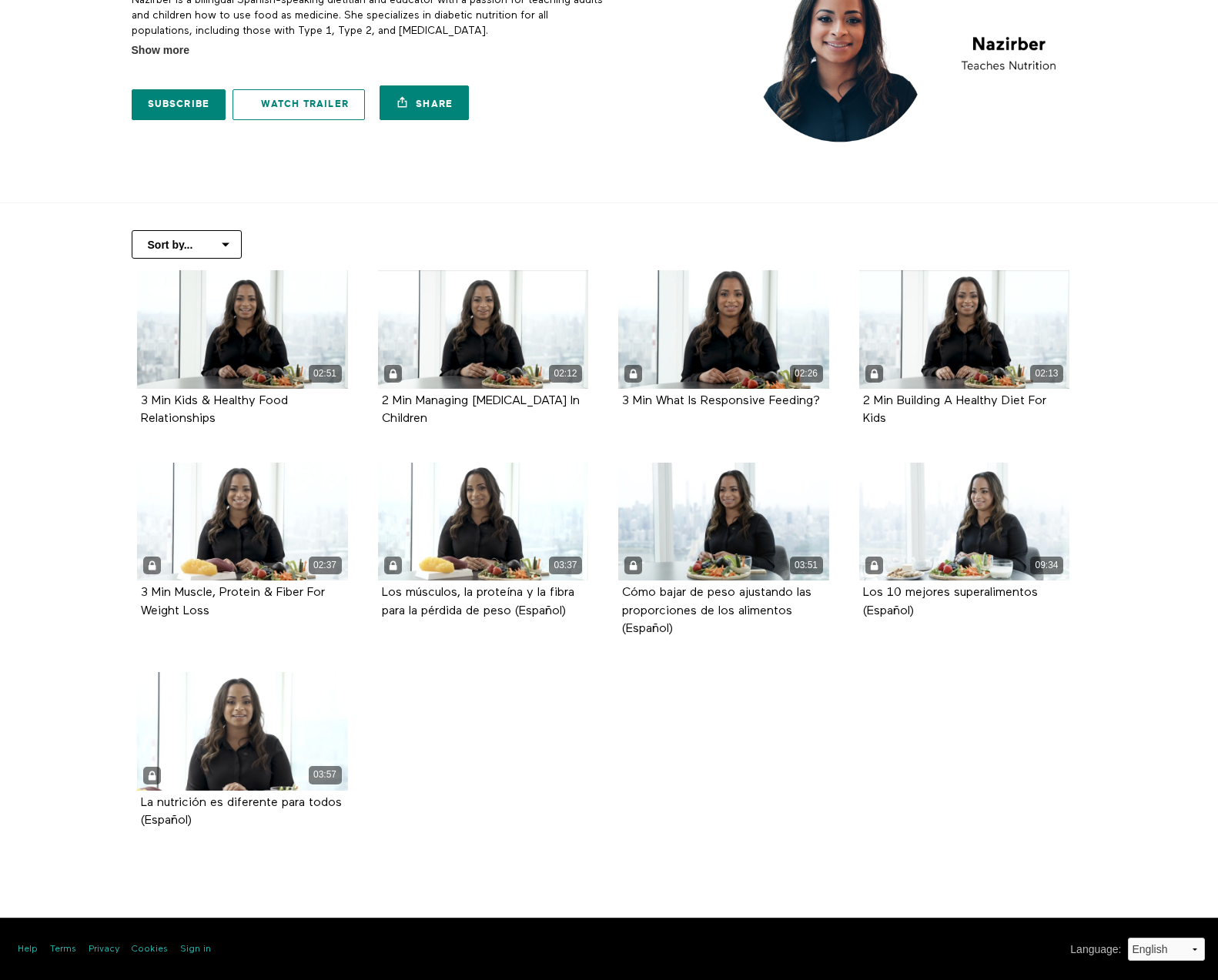
click at [339, 109] on link "Watch Trailer" at bounding box center [299, 105] width 132 height 30
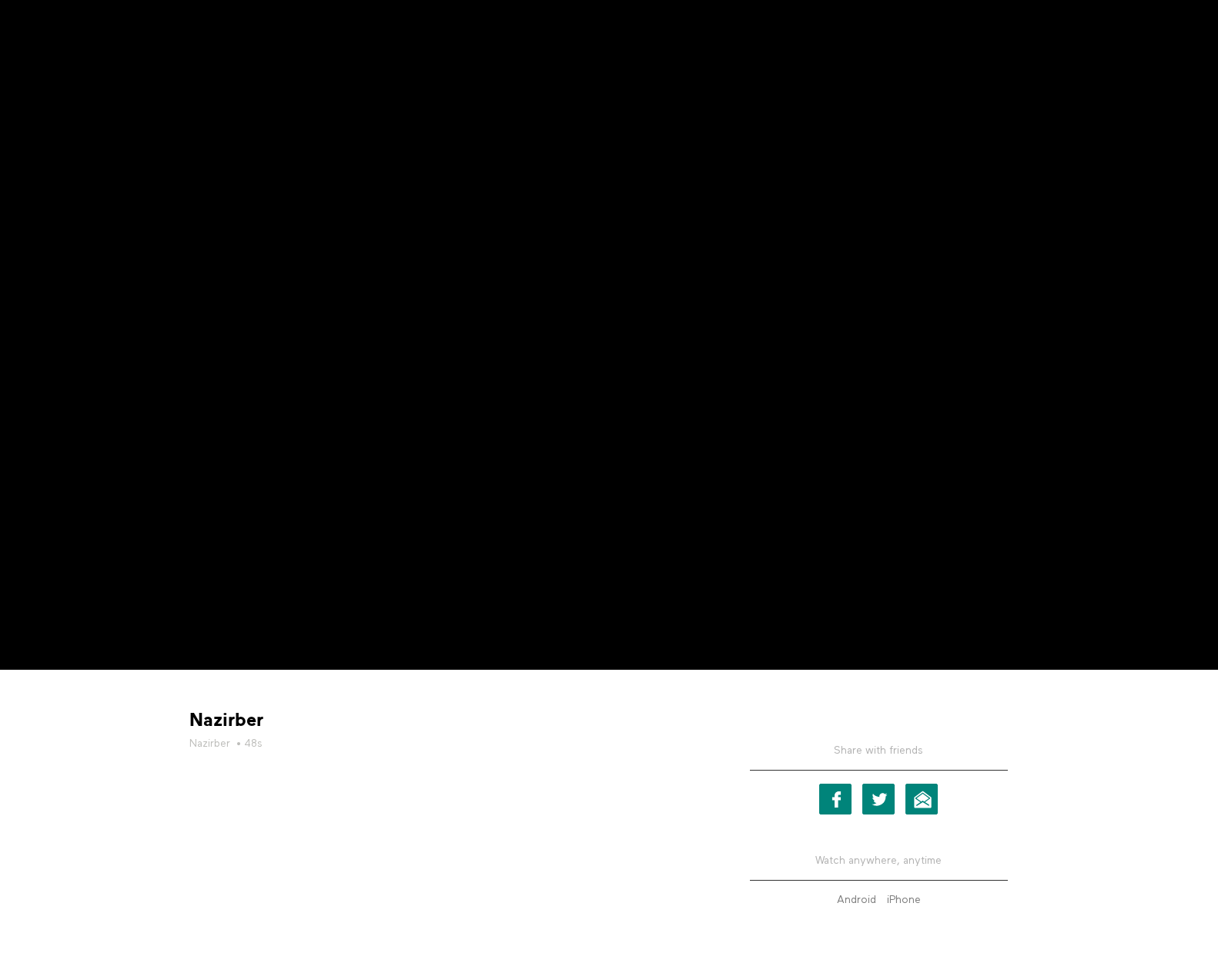
scroll to position [129, 0]
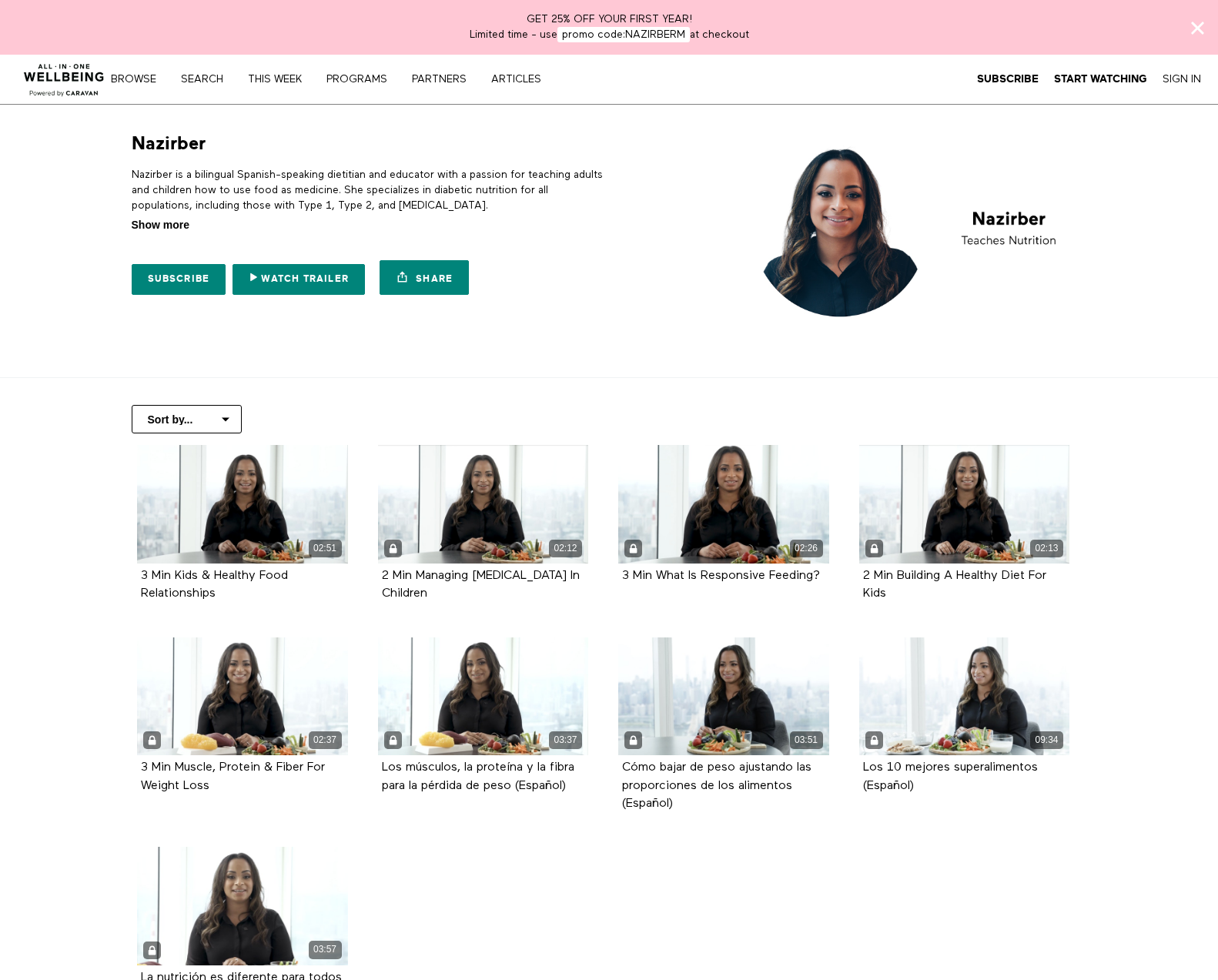
click at [163, 225] on span "Show more" at bounding box center [161, 225] width 58 height 16
click at [0, 0] on input "Show more Show less" at bounding box center [0, 0] width 0 height 0
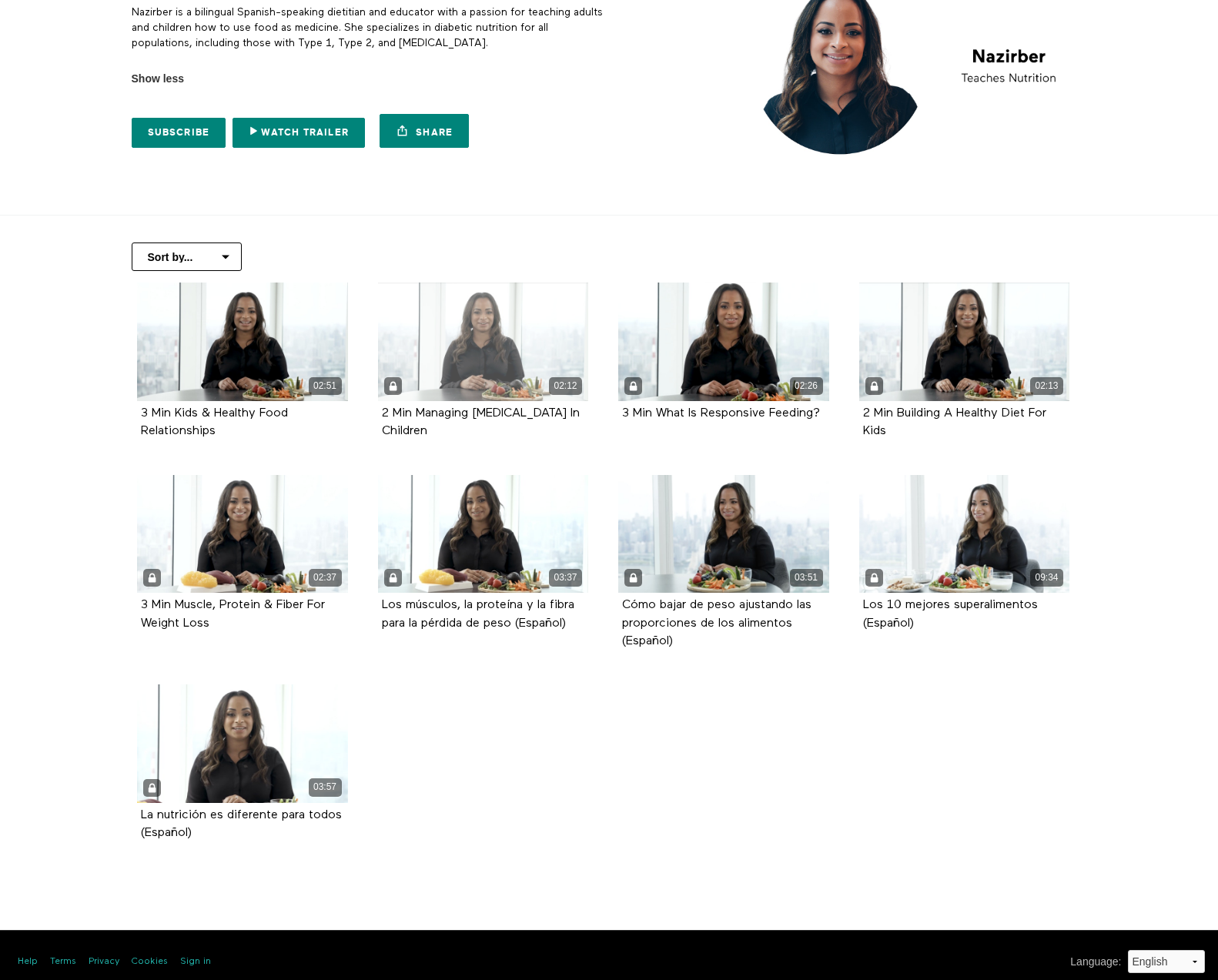
scroll to position [174, 0]
